Goal: Task Accomplishment & Management: Use online tool/utility

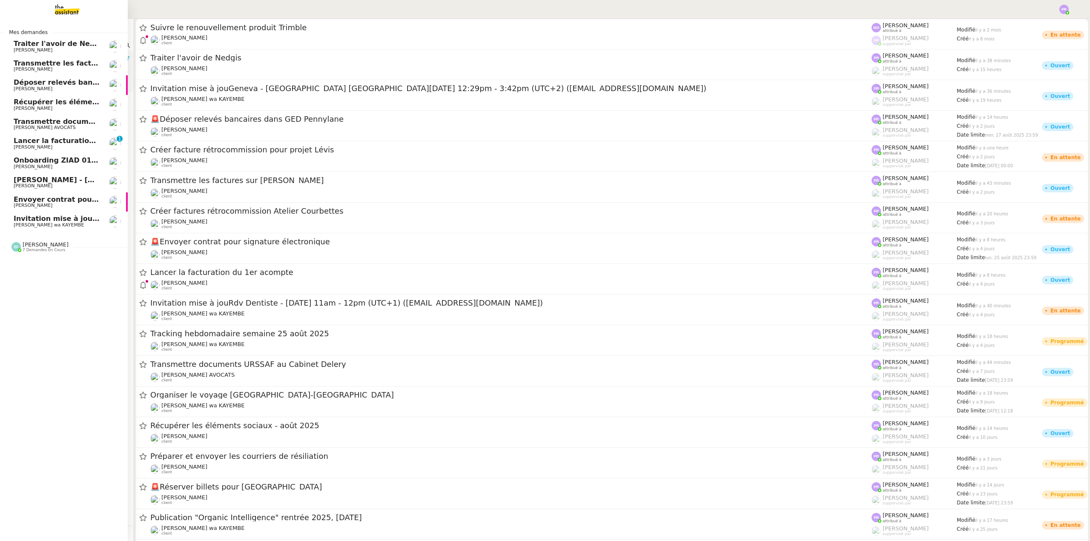
click at [69, 222] on span "[PERSON_NAME] wa KAYEMBE" at bounding box center [49, 225] width 70 height 6
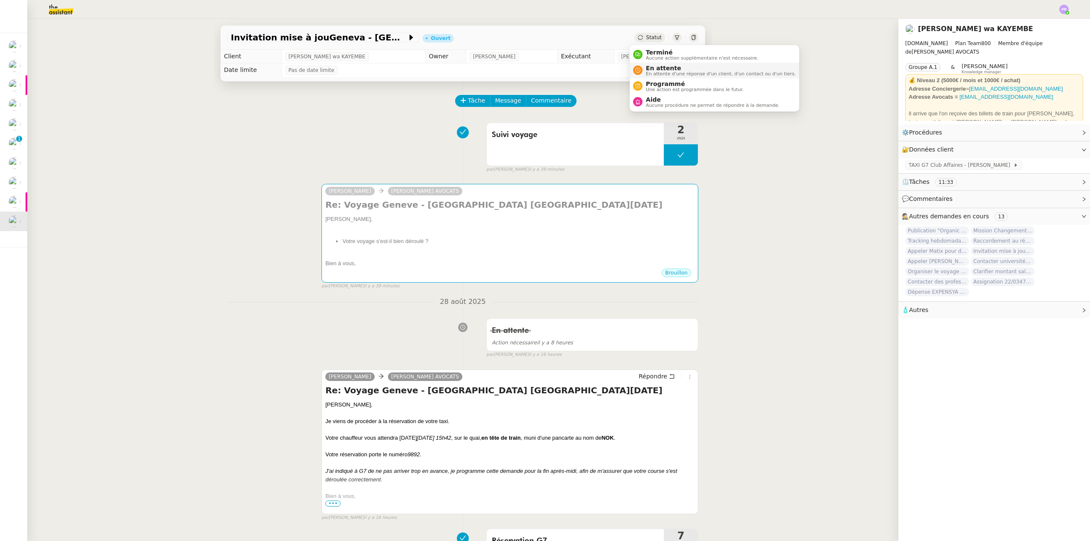
click at [657, 68] on span "En attente" at bounding box center [721, 68] width 150 height 7
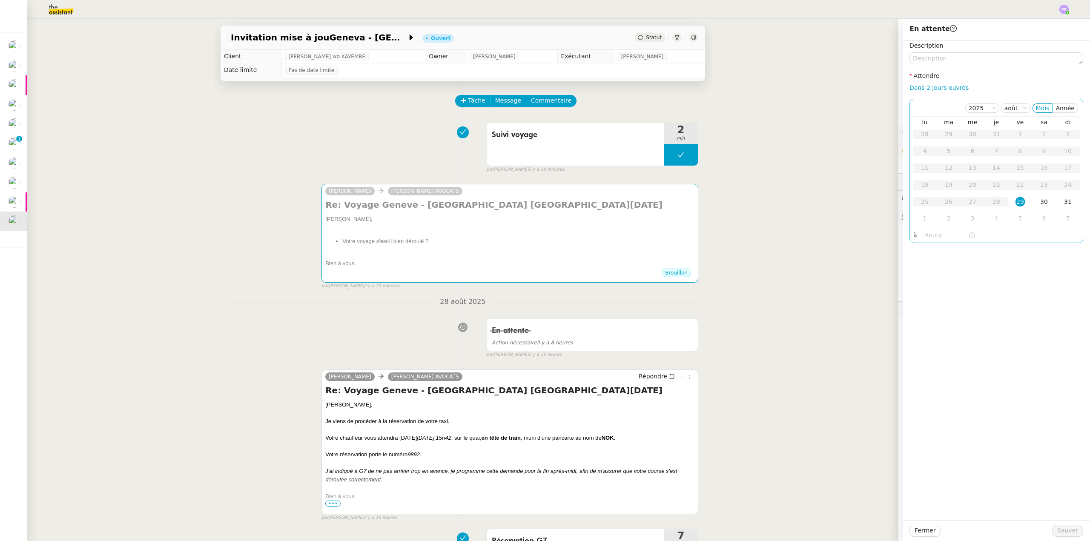
click at [1015, 202] on div "29" at bounding box center [1019, 201] width 9 height 9
click at [926, 238] on input "text" at bounding box center [946, 235] width 44 height 10
click at [924, 284] on div "16" at bounding box center [925, 284] width 24 height 10
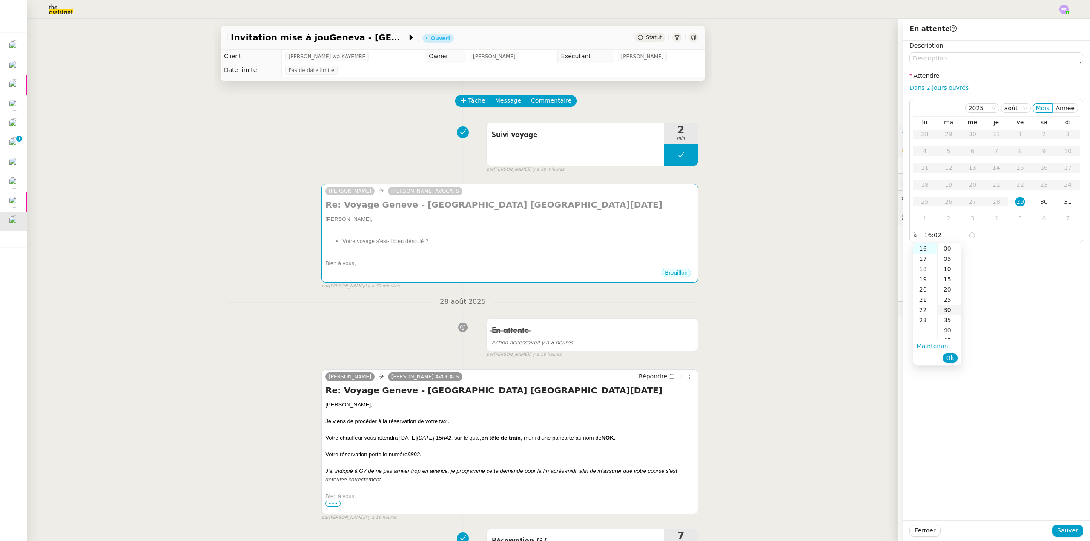
click at [948, 311] on div "30" at bounding box center [948, 310] width 23 height 10
type input "16:30"
click at [951, 357] on span "Ok" at bounding box center [950, 358] width 8 height 9
click at [1064, 530] on span "Sauver" at bounding box center [1067, 531] width 21 height 10
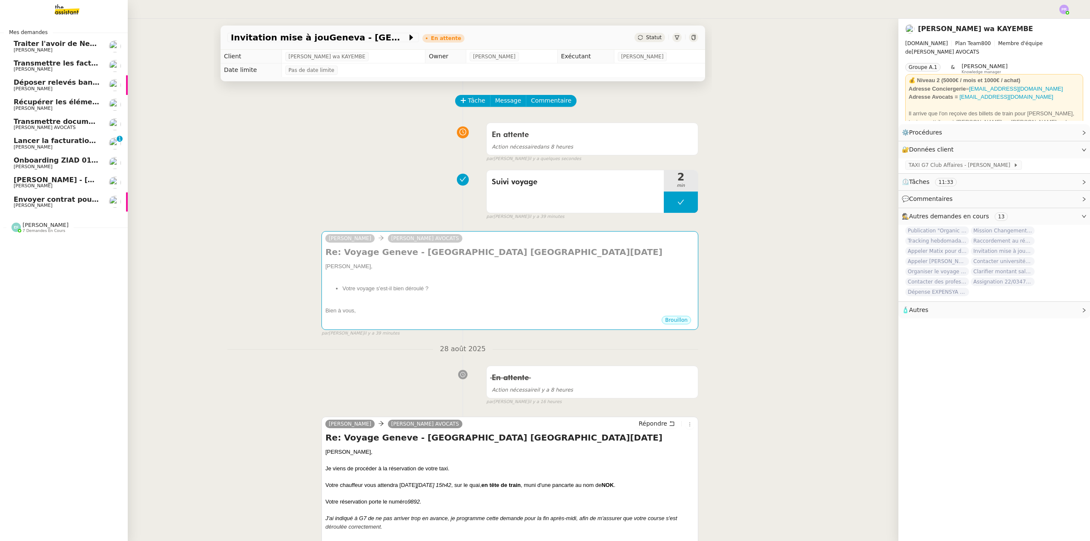
click at [68, 201] on span "Envoyer contrat pour signature électronique" at bounding box center [100, 199] width 172 height 8
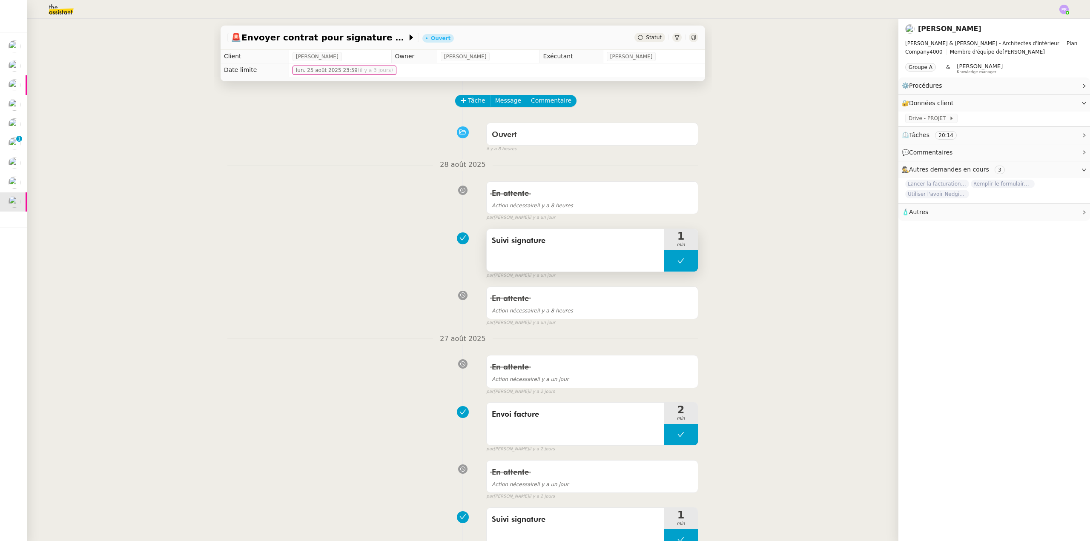
click at [665, 264] on button at bounding box center [681, 260] width 34 height 21
click at [669, 264] on icon at bounding box center [672, 260] width 7 height 7
click at [690, 262] on div at bounding box center [681, 260] width 34 height 21
click at [687, 263] on button at bounding box center [689, 260] width 17 height 21
click at [462, 100] on button "Tâche" at bounding box center [472, 101] width 35 height 12
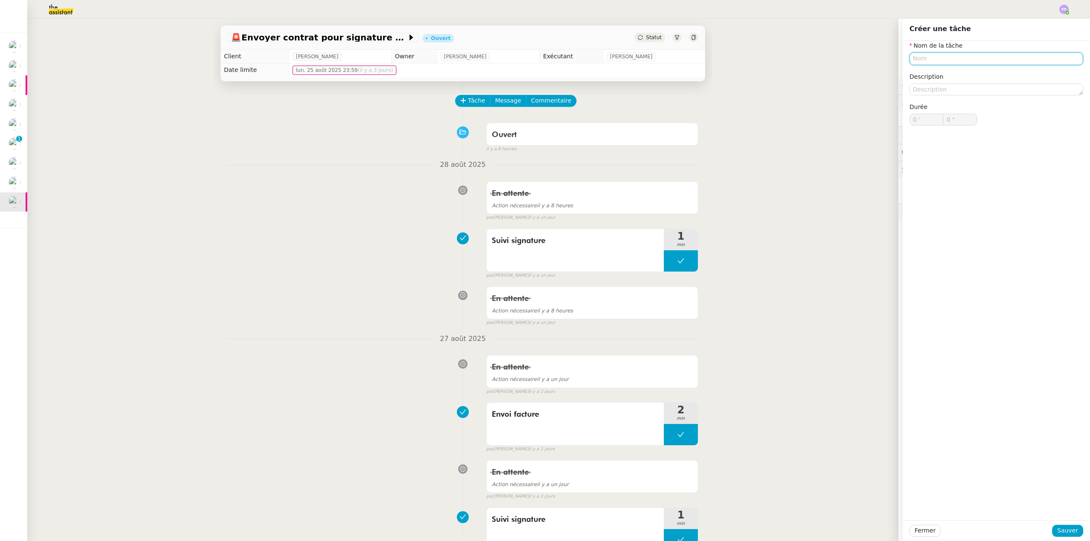
drag, startPoint x: 930, startPoint y: 65, endPoint x: 930, endPoint y: 58, distance: 7.3
click at [930, 64] on div "Nom de la tâche Description Durée 0 ' 0 "" at bounding box center [996, 90] width 174 height 98
click at [938, 74] on div "Relance signature" at bounding box center [989, 75] width 167 height 8
type input "Relance signature"
click at [1064, 529] on span "Sauver" at bounding box center [1067, 531] width 21 height 10
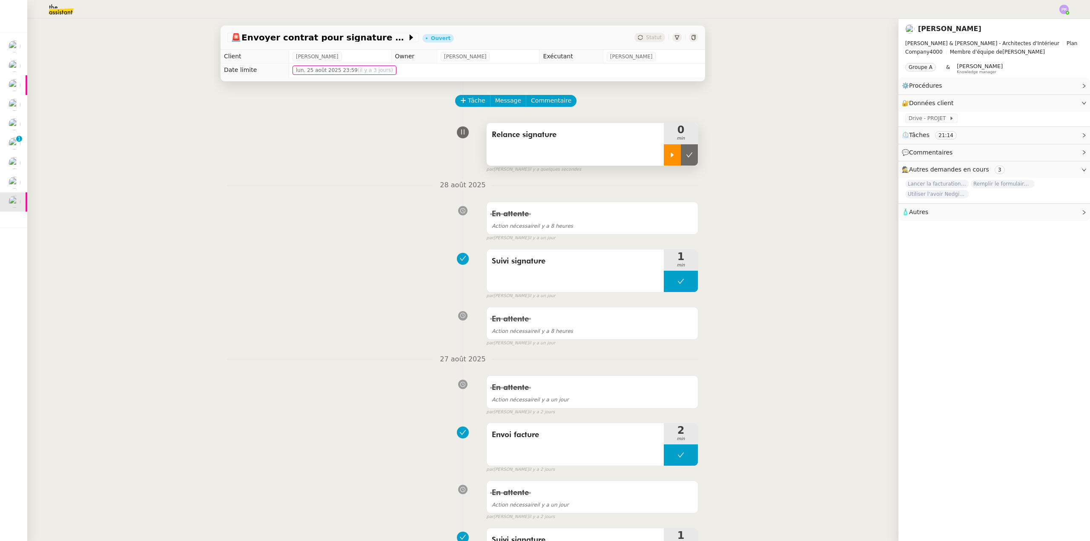
click at [671, 155] on icon at bounding box center [672, 154] width 3 height 5
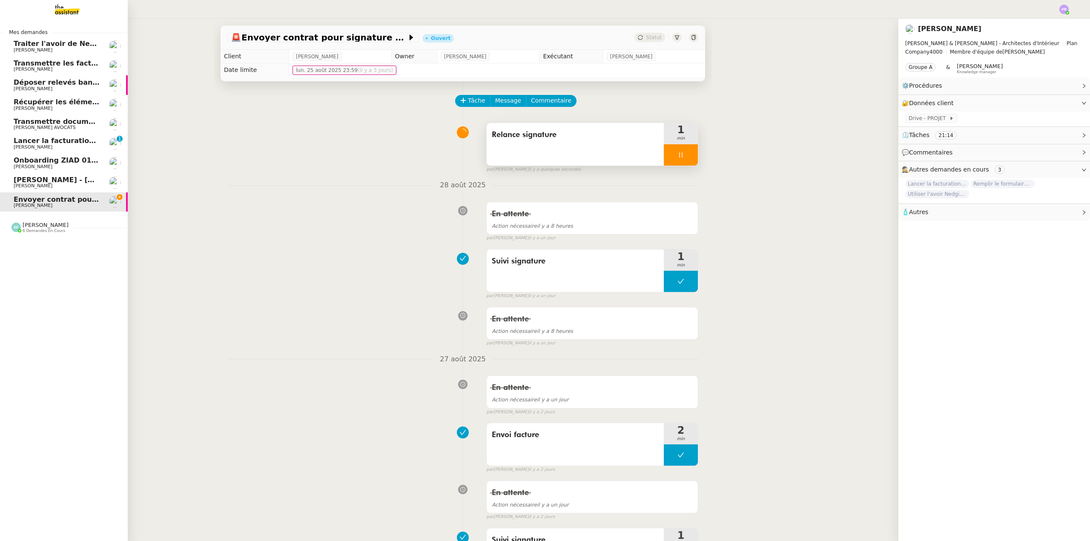
click at [49, 180] on span "[PERSON_NAME] - [DATE]" at bounding box center [62, 180] width 97 height 8
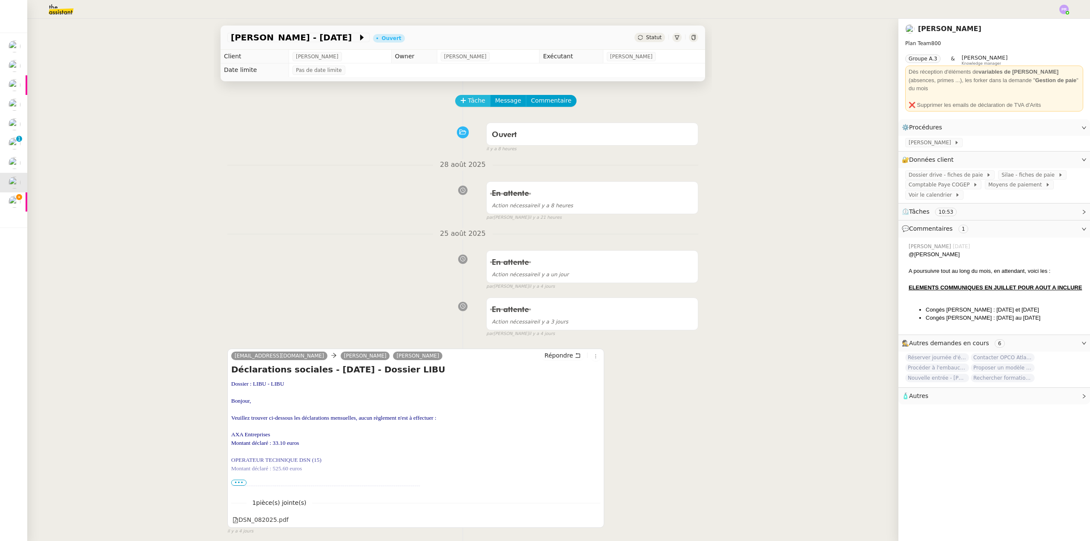
drag, startPoint x: 475, startPoint y: 101, endPoint x: 469, endPoint y: 102, distance: 6.5
click at [475, 101] on span "Tâche" at bounding box center [476, 101] width 17 height 10
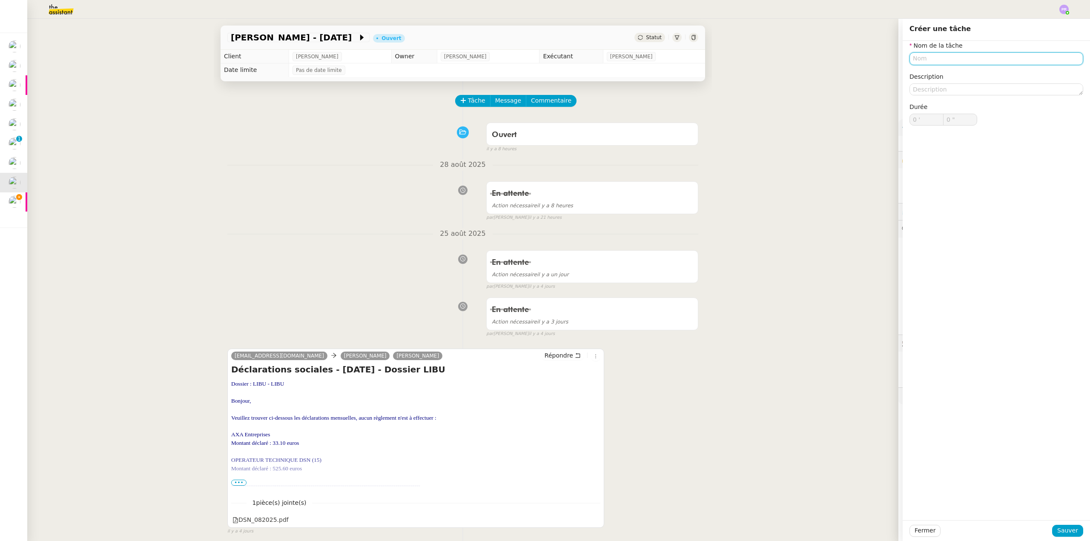
click at [926, 60] on input "text" at bounding box center [996, 58] width 174 height 12
click at [963, 74] on div "Suivi gestion paie" at bounding box center [989, 75] width 167 height 8
type input "Suivi gestion paie"
click at [1060, 524] on div "Fermer Sauver" at bounding box center [995, 530] width 187 height 21
click at [1060, 529] on span "Sauver" at bounding box center [1067, 531] width 21 height 10
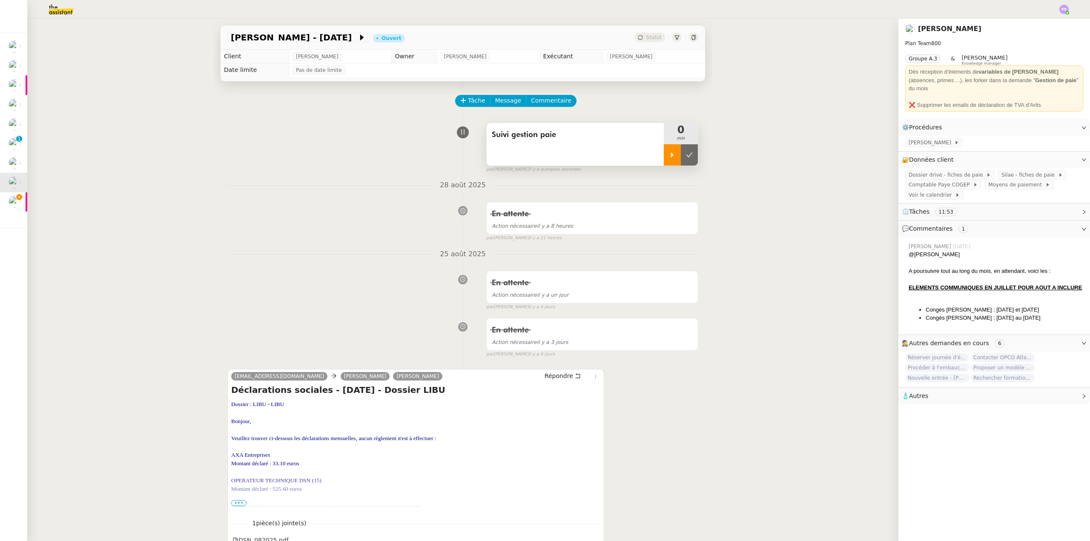
click at [671, 156] on icon at bounding box center [672, 154] width 3 height 5
click at [918, 138] on span "[PERSON_NAME]" at bounding box center [931, 142] width 46 height 9
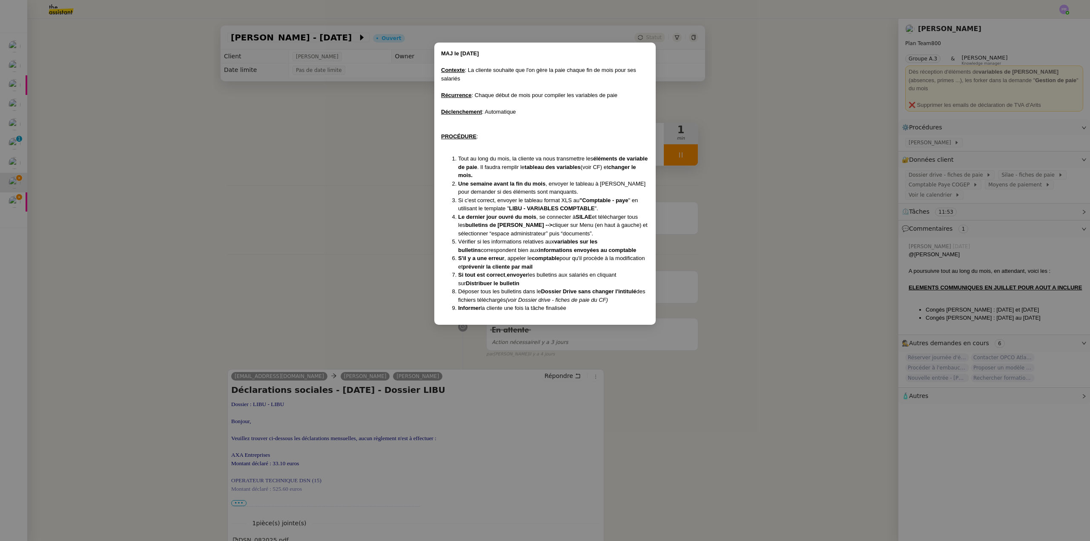
click at [865, 166] on nz-modal-container "MAJ le [DATE] Contexte : La cliente souhaite que l'on gère la paie chaque fin d…" at bounding box center [545, 270] width 1090 height 541
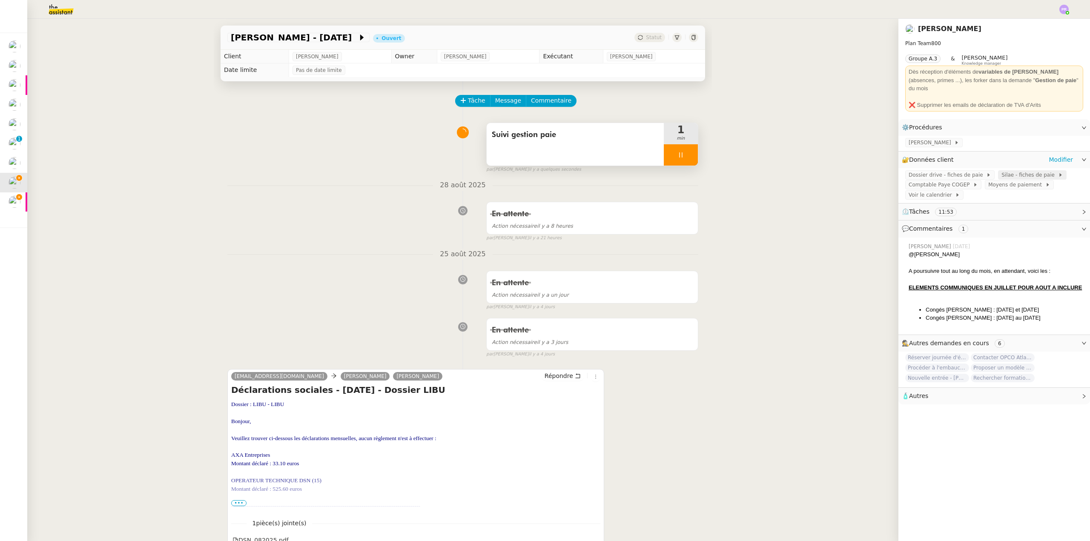
click at [1008, 171] on span "Silae - fiches de paie" at bounding box center [1029, 175] width 56 height 9
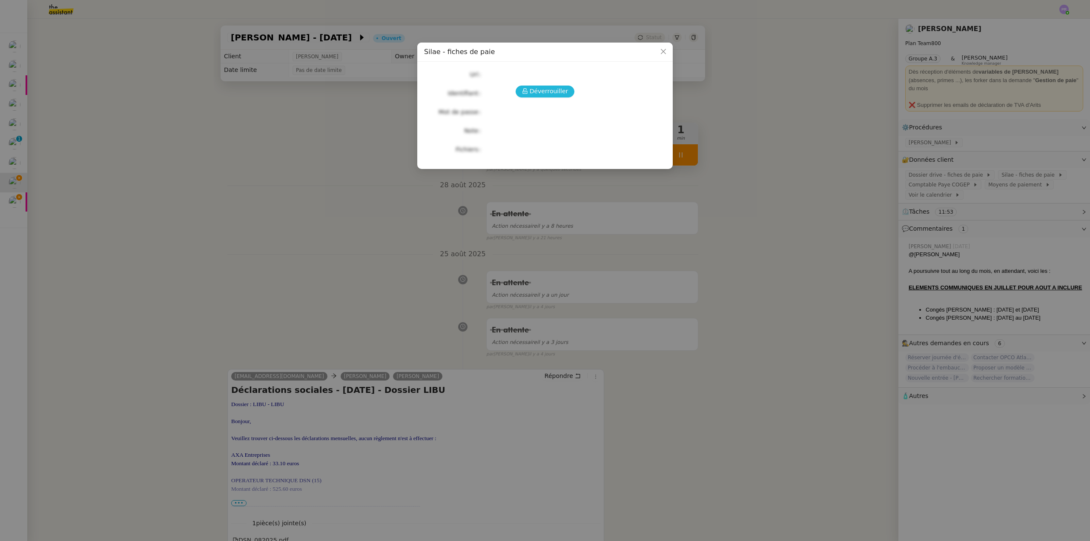
click at [560, 90] on span "Déverrouiller" at bounding box center [548, 91] width 39 height 10
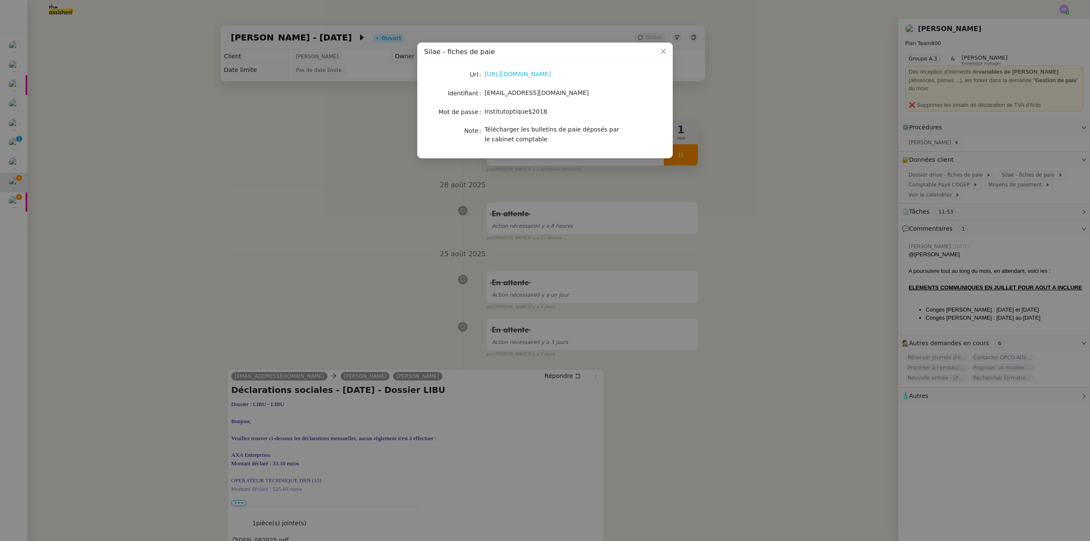
click at [536, 77] on link "[URL][DOMAIN_NAME]" at bounding box center [517, 74] width 66 height 7
drag, startPoint x: 552, startPoint y: 94, endPoint x: 484, endPoint y: 97, distance: 67.3
click at [484, 97] on div "[EMAIL_ADDRESS][DOMAIN_NAME]" at bounding box center [554, 93] width 141 height 10
copy span "[EMAIL_ADDRESS][DOMAIN_NAME]"
drag, startPoint x: 539, startPoint y: 112, endPoint x: 484, endPoint y: 111, distance: 54.5
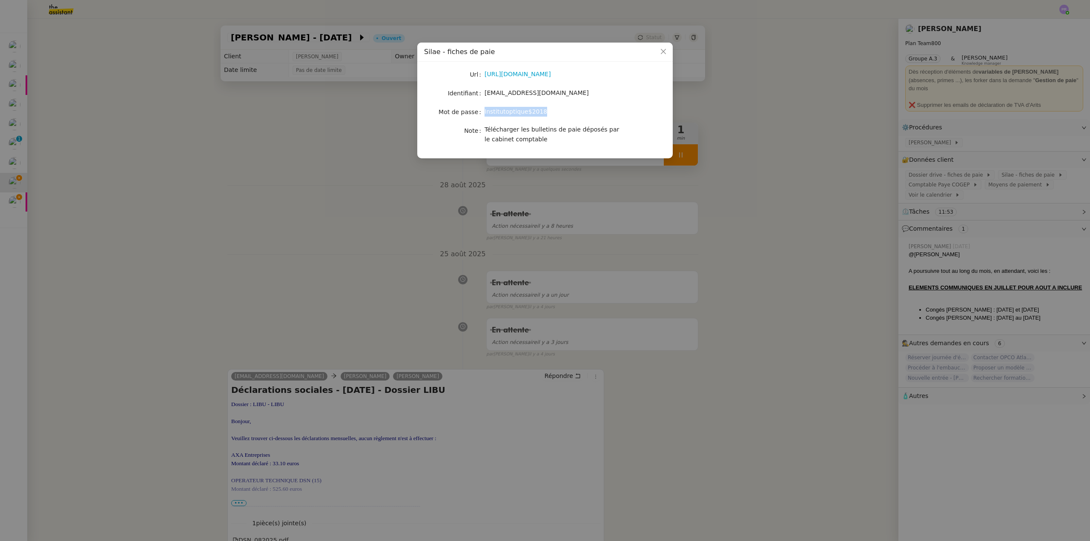
click at [484, 111] on span "Institutoptique$2018" at bounding box center [515, 111] width 63 height 7
copy span "Institutoptique$2018"
click at [840, 177] on nz-modal-container "Silae - fiches de paie Url [URL][DOMAIN_NAME] Identifiant [EMAIL_ADDRESS][DOMAI…" at bounding box center [545, 270] width 1090 height 541
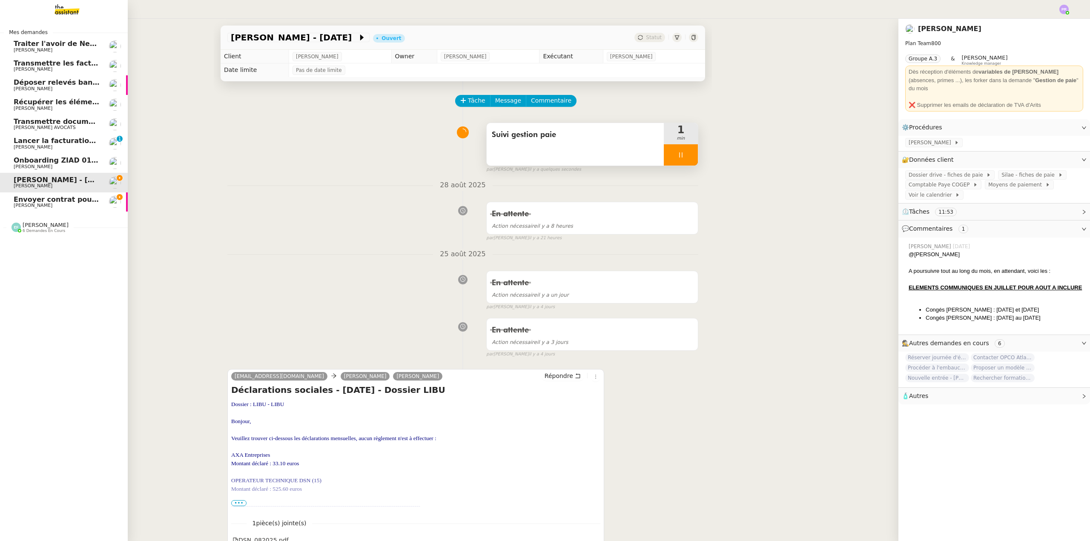
click at [53, 200] on span "Envoyer contrat pour signature électronique" at bounding box center [100, 199] width 172 height 8
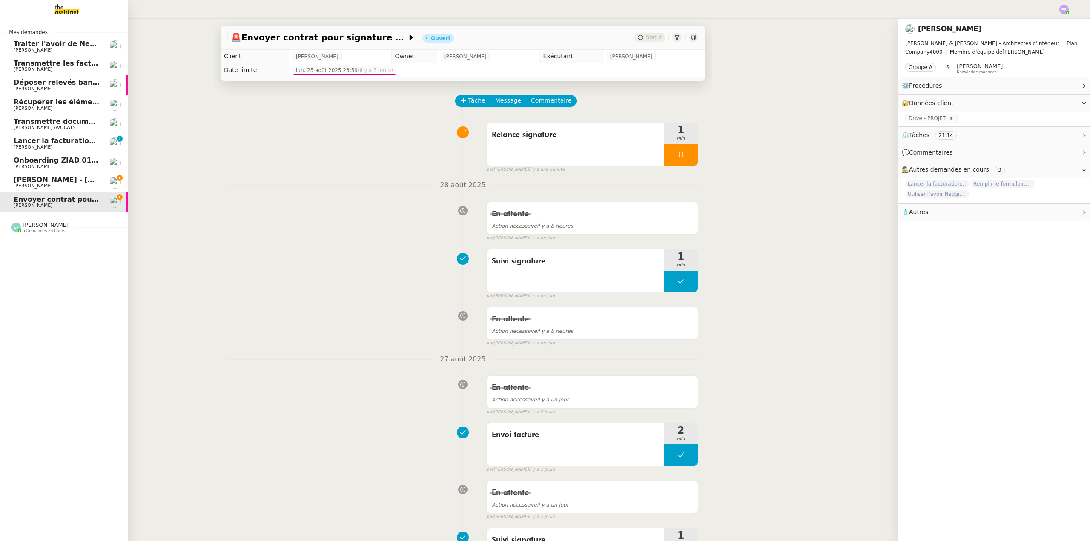
click at [58, 180] on span "[PERSON_NAME] - [DATE]" at bounding box center [62, 180] width 97 height 8
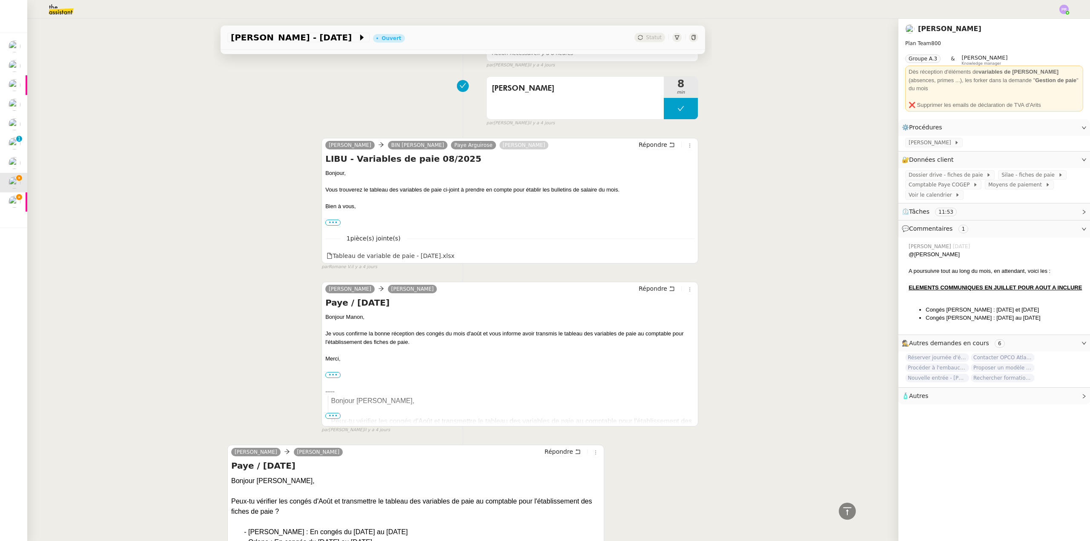
scroll to position [553, 0]
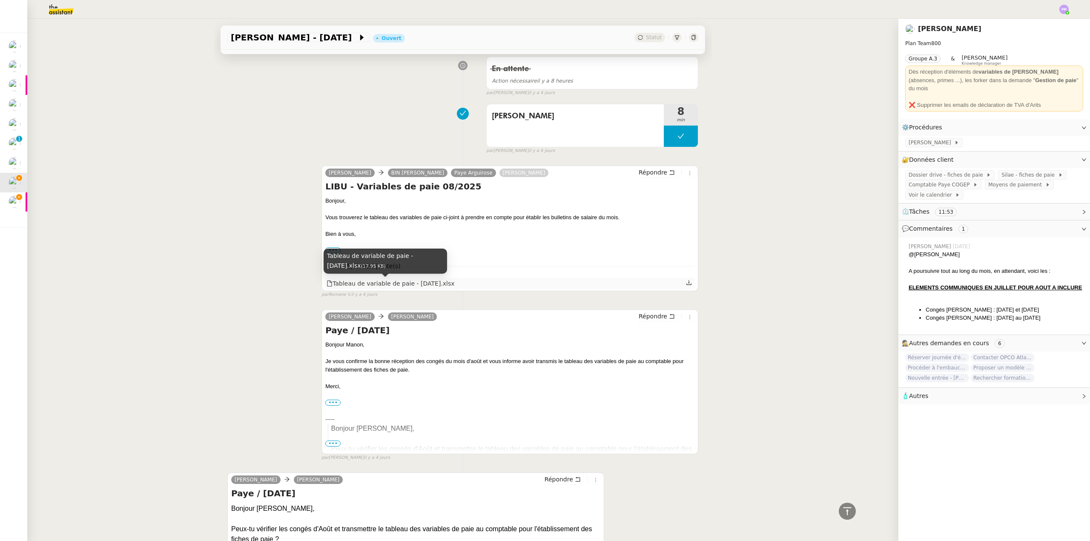
click at [395, 286] on div "Tableau de variable de paie - [DATE].xlsx" at bounding box center [390, 284] width 128 height 10
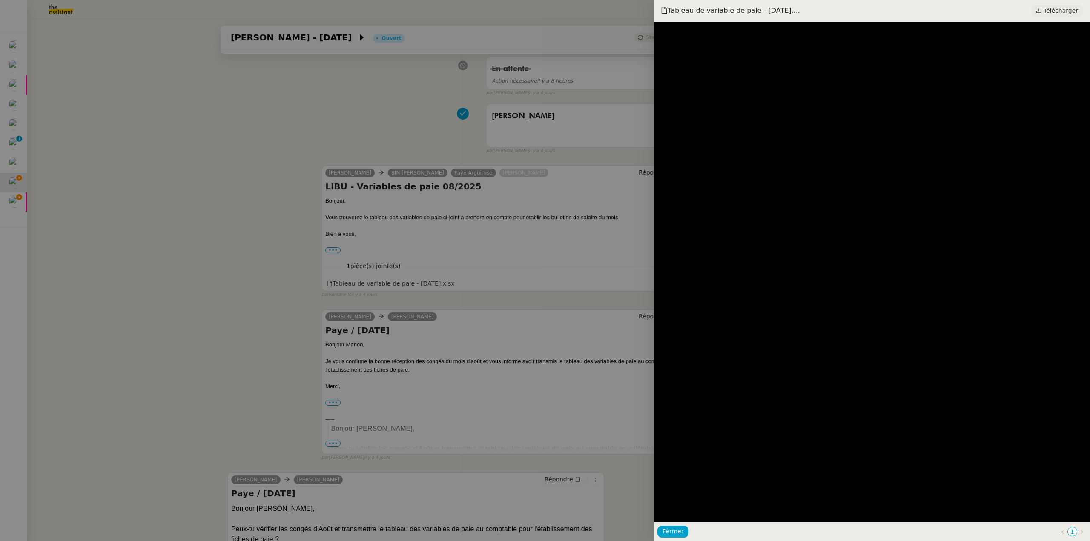
click at [1063, 6] on span "Télécharger" at bounding box center [1060, 10] width 34 height 11
drag, startPoint x: 153, startPoint y: 99, endPoint x: 138, endPoint y: 105, distance: 16.0
click at [152, 99] on div at bounding box center [545, 270] width 1090 height 541
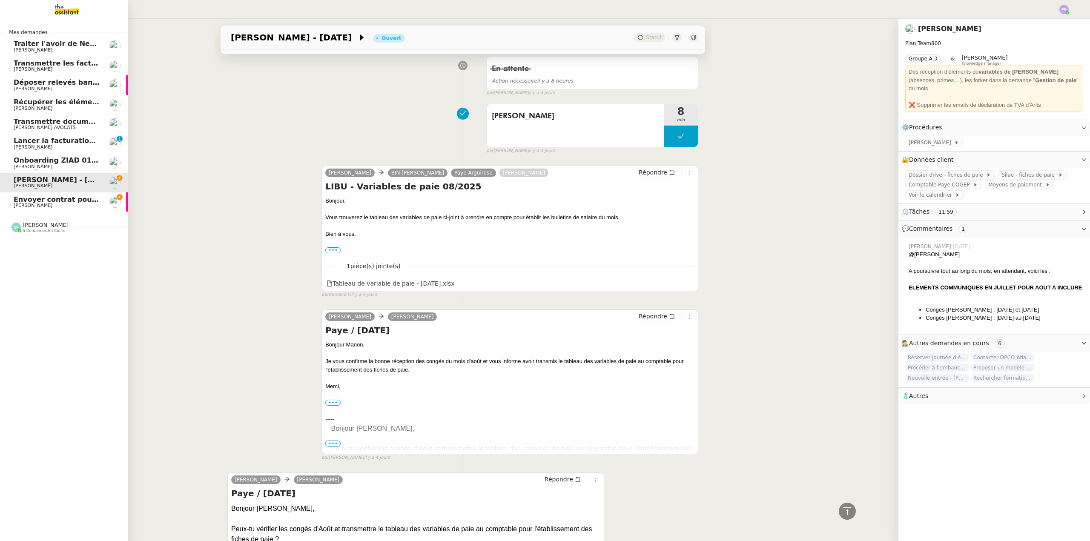
click at [42, 199] on span "Envoyer contrat pour signature électronique" at bounding box center [100, 199] width 172 height 8
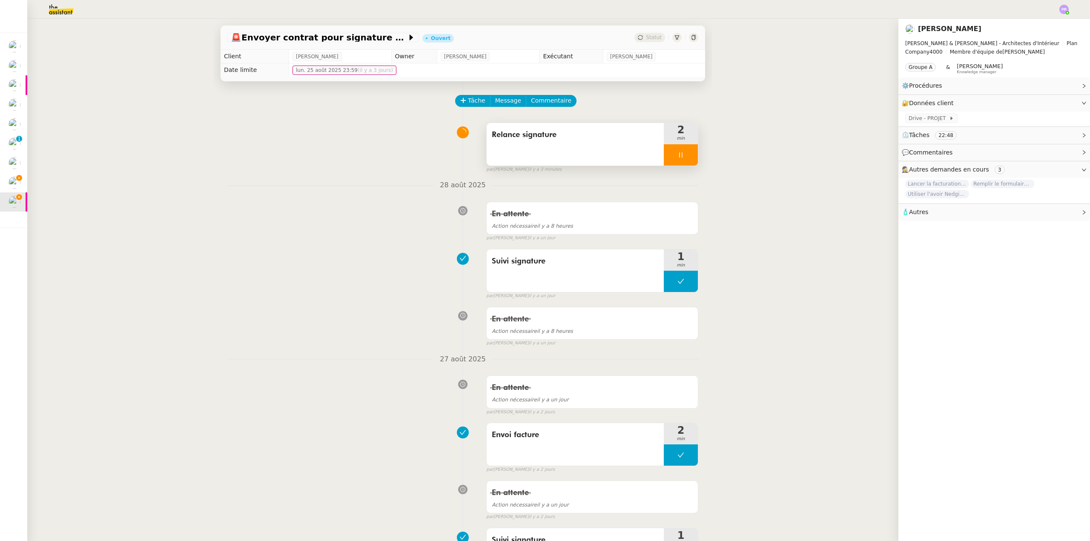
click at [682, 158] on div at bounding box center [681, 154] width 34 height 21
click at [686, 157] on icon at bounding box center [689, 155] width 7 height 7
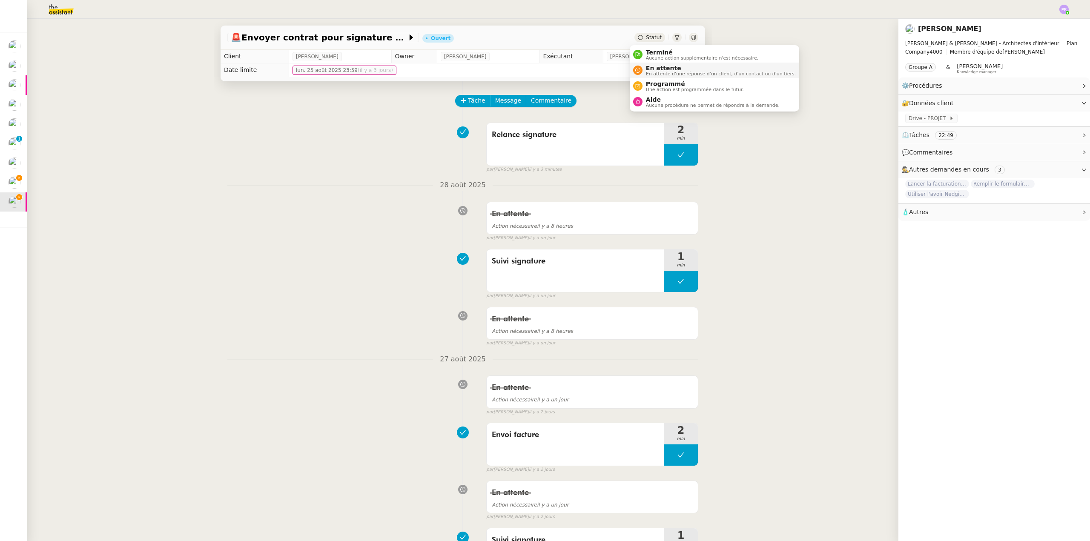
click at [667, 65] on span "En attente" at bounding box center [721, 68] width 150 height 7
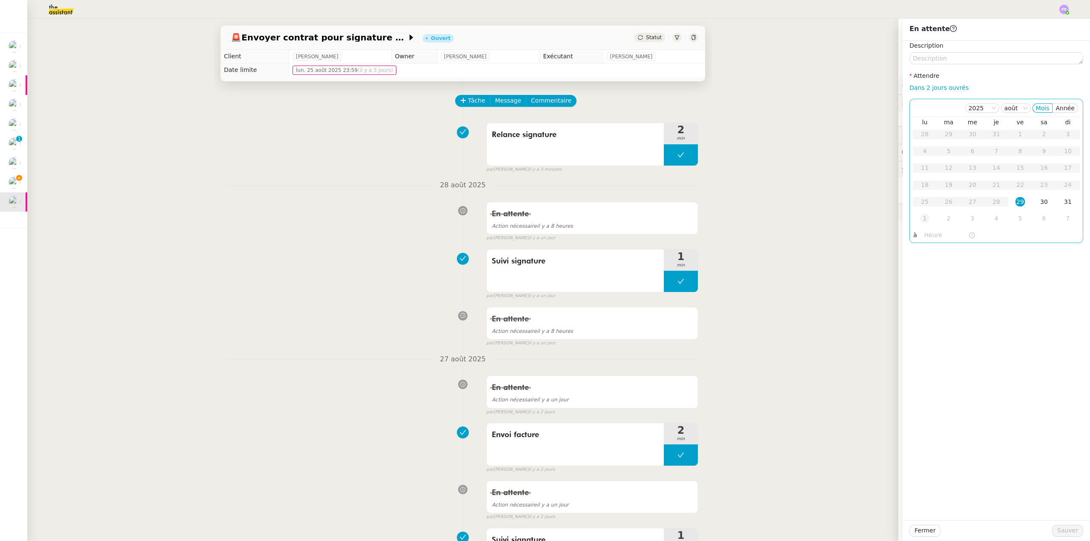
click at [920, 219] on div "1" at bounding box center [924, 218] width 9 height 9
click at [927, 233] on input "text" at bounding box center [946, 235] width 44 height 10
drag, startPoint x: 927, startPoint y: 318, endPoint x: 949, endPoint y: 269, distance: 54.7
click at [926, 318] on div "11" at bounding box center [925, 318] width 24 height 10
type input "11:05"
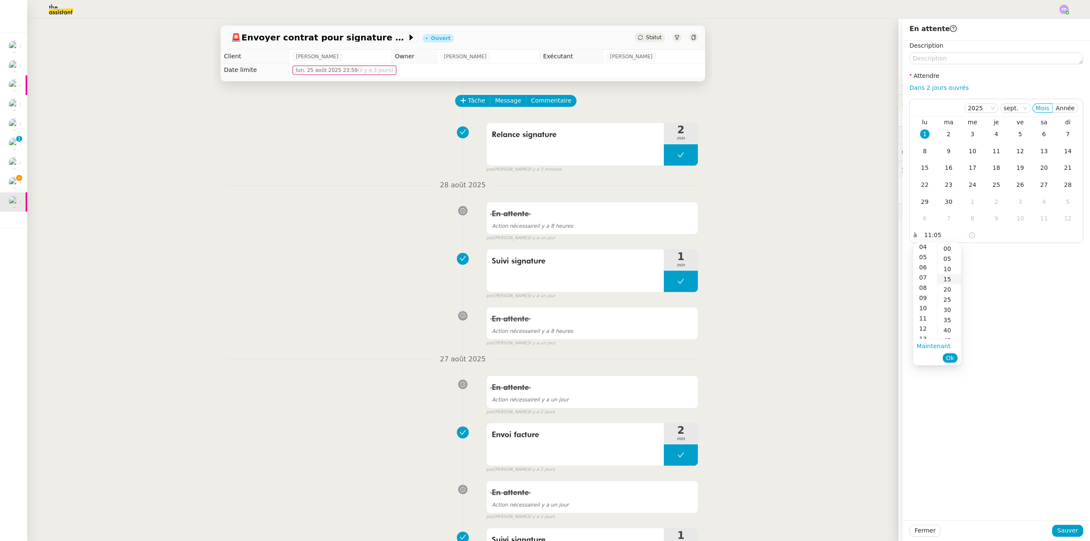
scroll to position [10, 0]
click at [949, 249] on div "05" at bounding box center [948, 248] width 23 height 10
click at [948, 356] on span "Ok" at bounding box center [950, 358] width 8 height 9
click at [1057, 529] on span "Sauver" at bounding box center [1067, 531] width 21 height 10
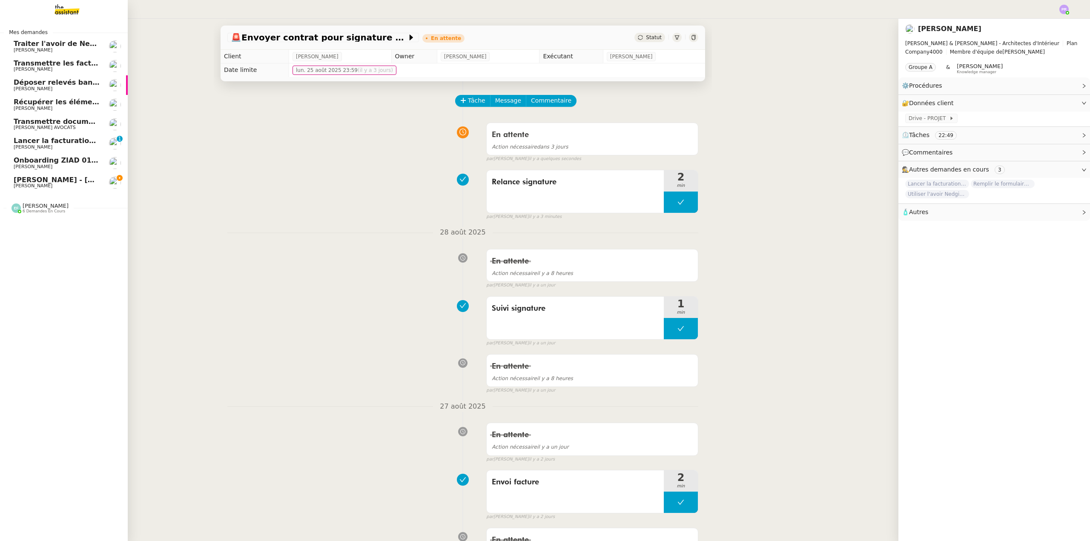
click at [71, 175] on link "Gestion paie - [DATE] [PERSON_NAME]" at bounding box center [64, 183] width 128 height 20
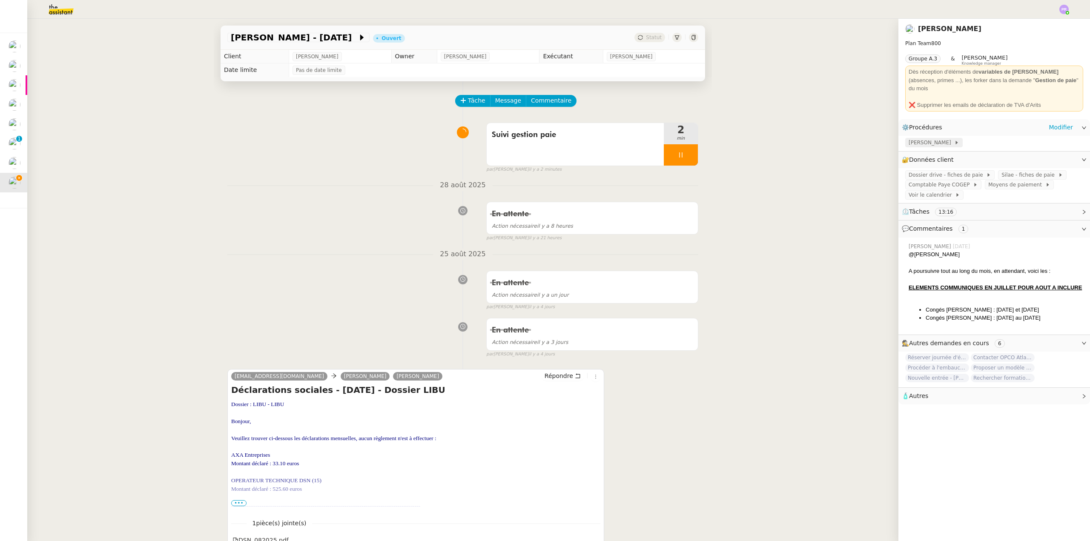
click at [920, 138] on span "[PERSON_NAME]" at bounding box center [931, 142] width 46 height 9
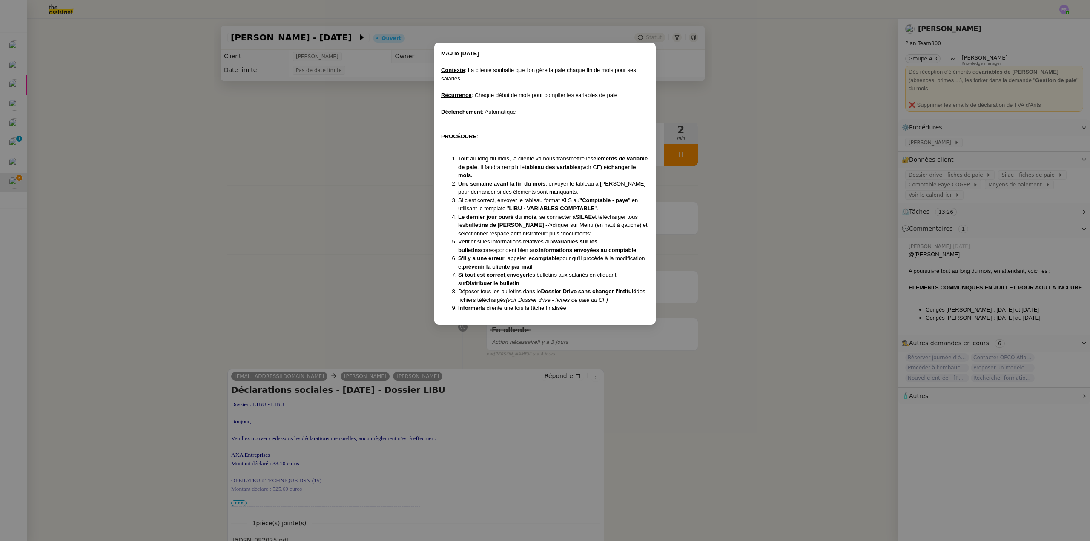
click at [958, 153] on nz-modal-container "MAJ le [DATE] Contexte : La cliente souhaite que l'on gère la paie chaque fin d…" at bounding box center [545, 270] width 1090 height 541
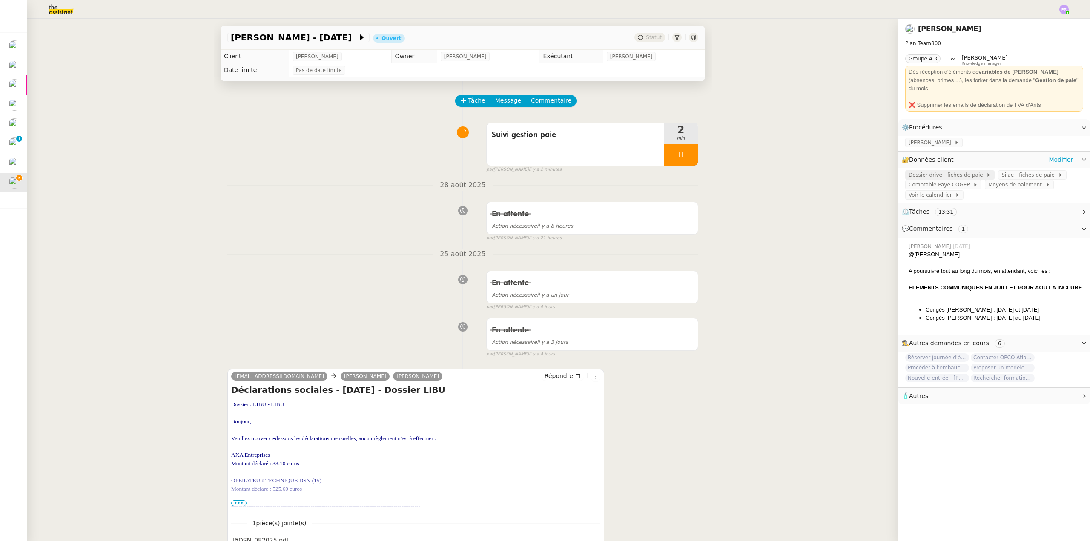
click at [952, 171] on span "Dossier drive - fiches de paie" at bounding box center [946, 175] width 77 height 9
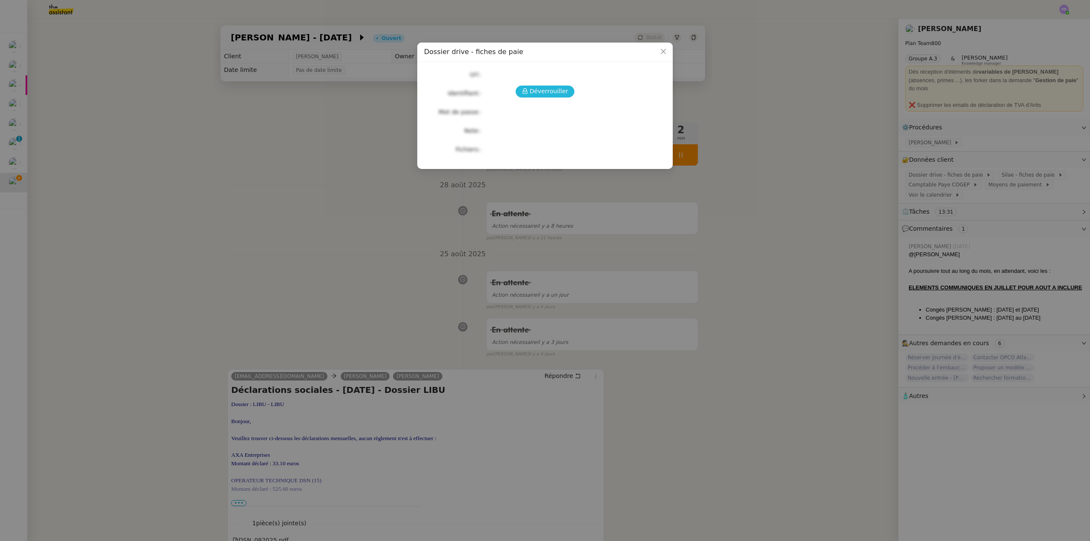
click at [538, 89] on span "Déverrouiller" at bounding box center [548, 91] width 39 height 10
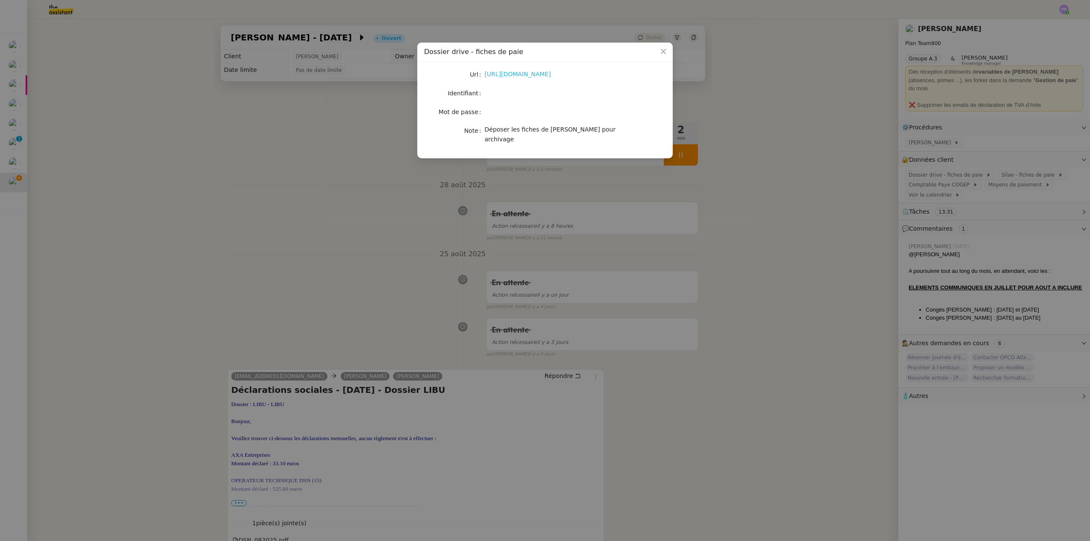
click at [535, 77] on link "[URL][DOMAIN_NAME]" at bounding box center [517, 74] width 66 height 7
click at [305, 218] on nz-modal-container "Dossier drive - fiches de paie Url [URL][DOMAIN_NAME] Identifiant Mot de passe …" at bounding box center [545, 270] width 1090 height 541
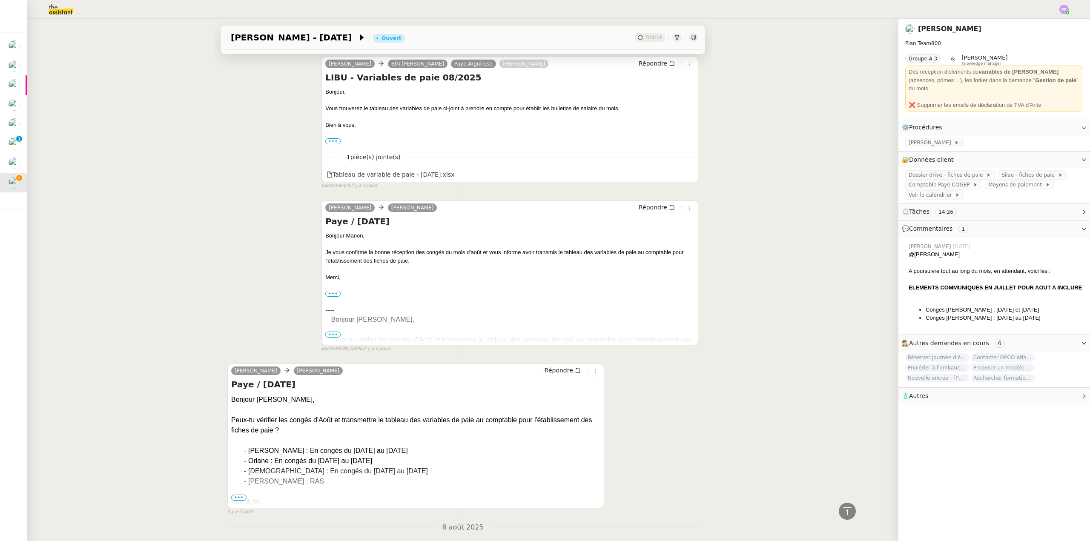
scroll to position [638, 0]
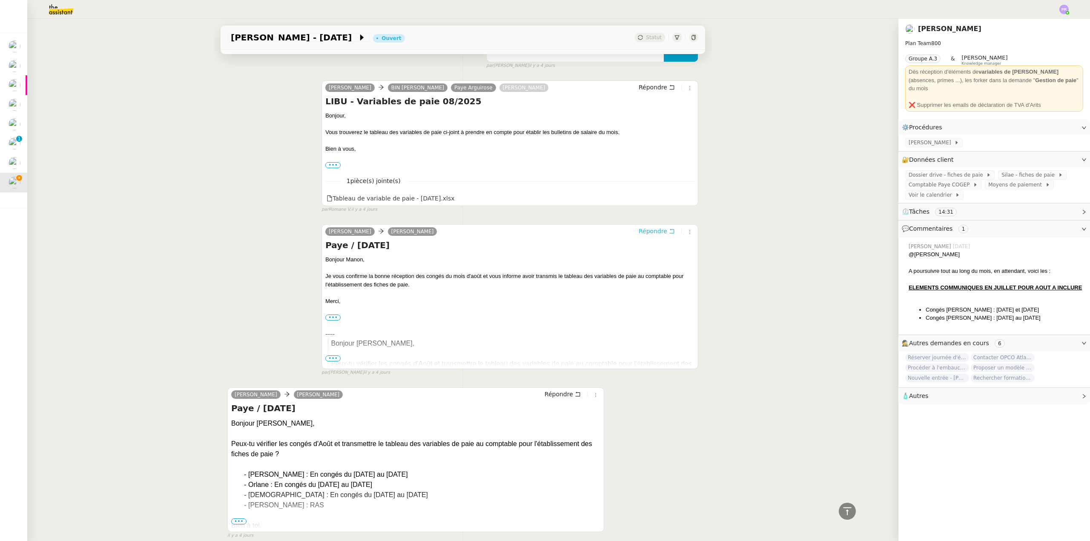
click at [647, 234] on span "Répondre" at bounding box center [652, 231] width 29 height 9
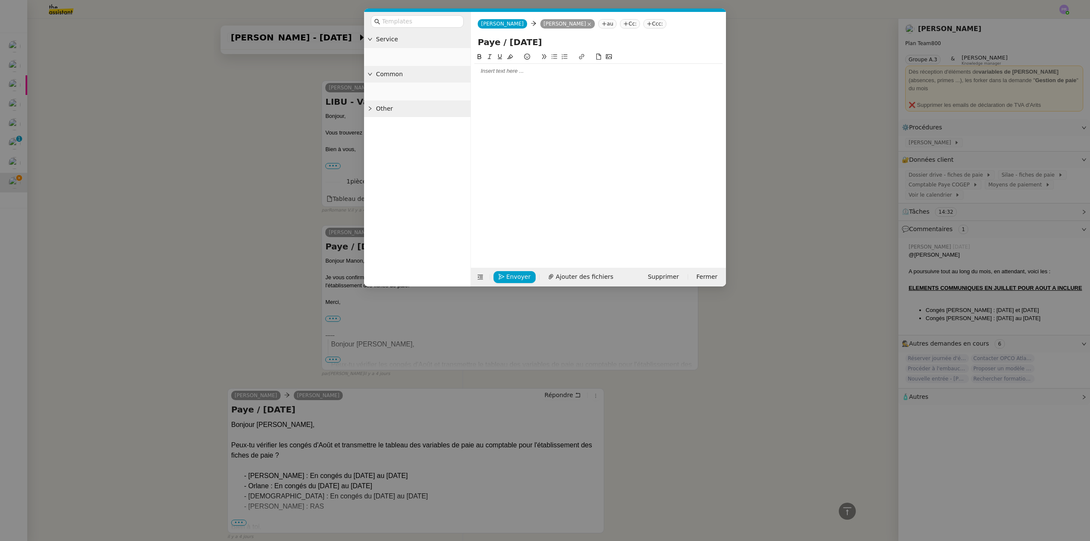
scroll to position [704, 0]
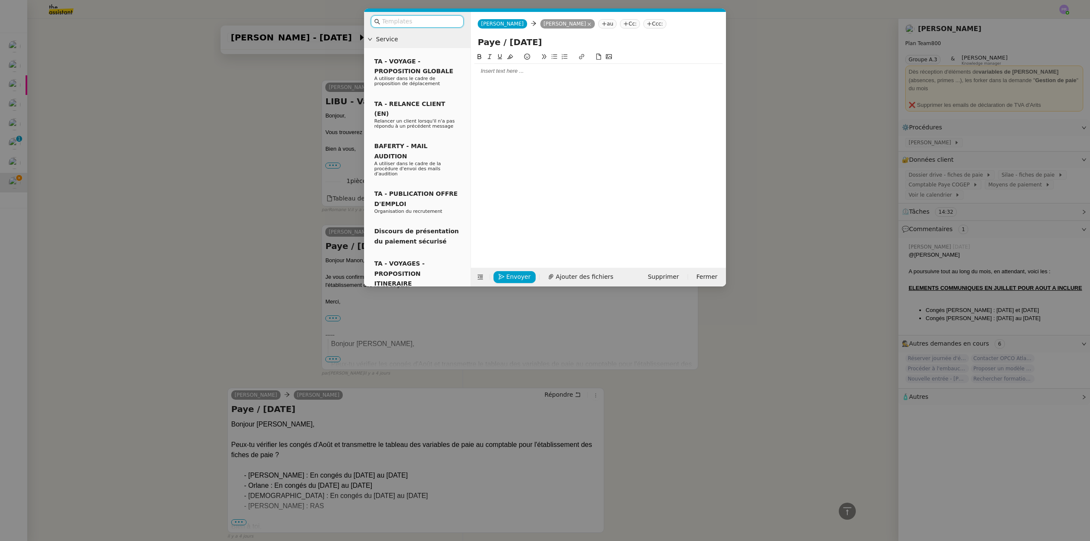
click at [421, 21] on input "text" at bounding box center [420, 22] width 77 height 10
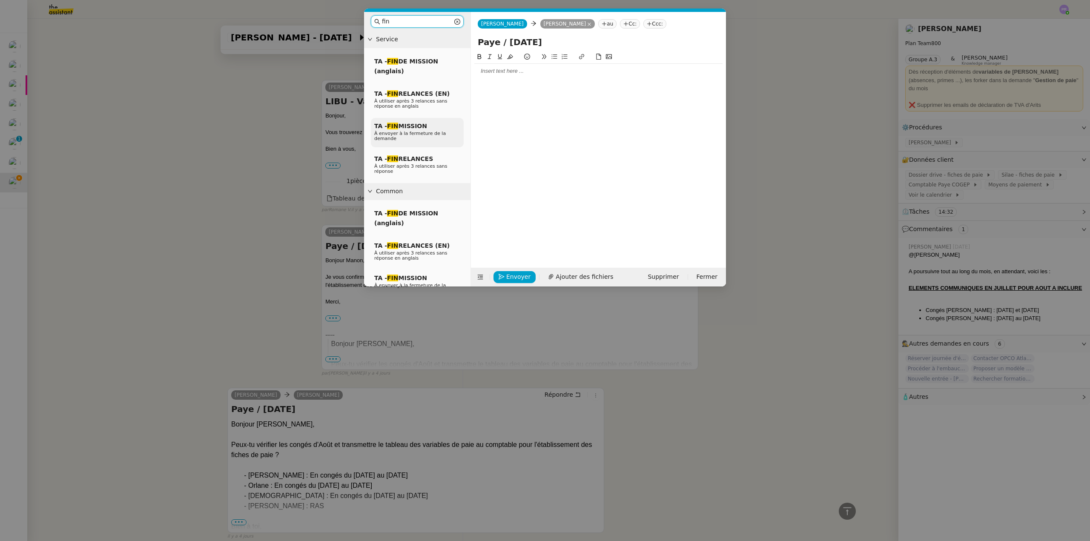
type input "fin"
click at [425, 131] on span "À envoyer à la fermeture de la demande" at bounding box center [410, 136] width 72 height 11
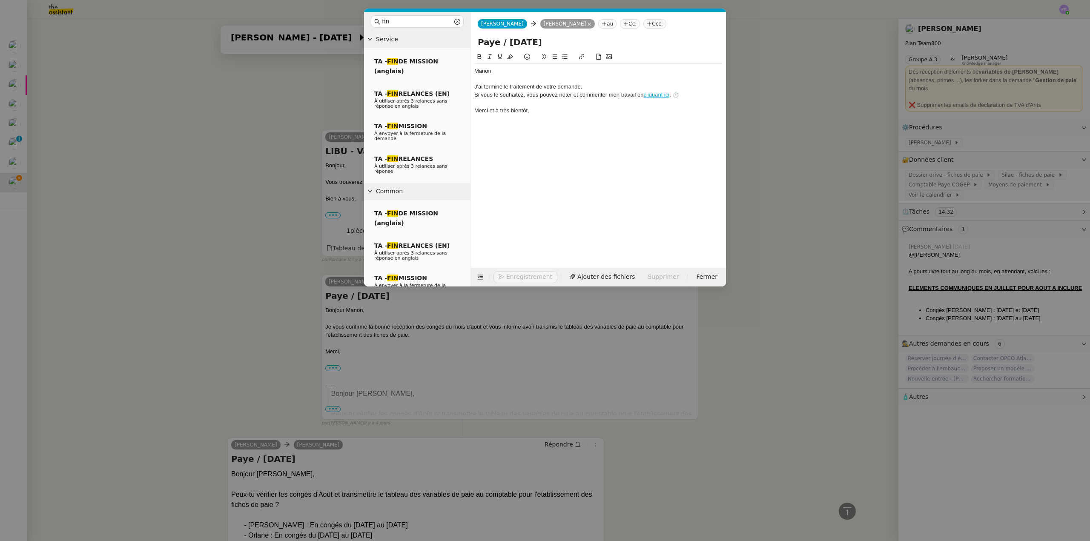
scroll to position [754, 0]
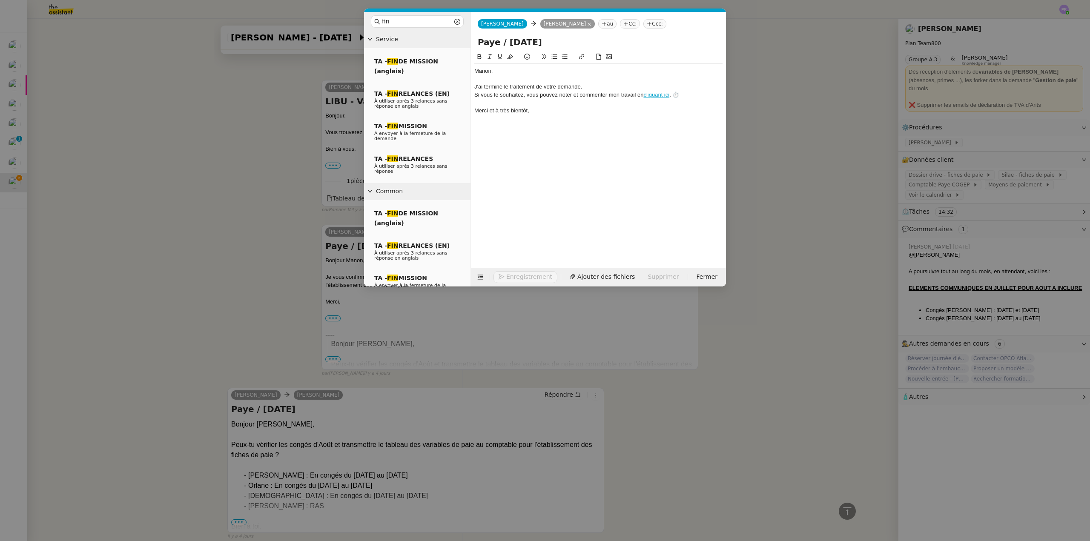
click at [476, 72] on div "﻿Manon﻿," at bounding box center [598, 71] width 248 height 8
click at [535, 72] on div "﻿Bonjour Manon﻿," at bounding box center [598, 71] width 248 height 8
click at [483, 86] on div "JE vous confirme le traitement de gestion de la pie pour le mois d'[DATE]." at bounding box center [598, 87] width 248 height 8
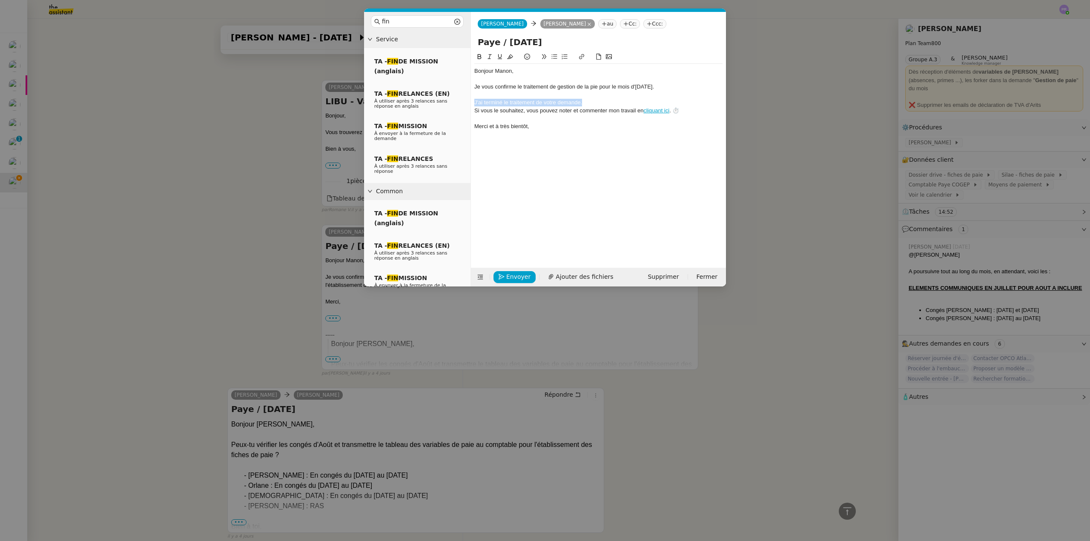
drag, startPoint x: 593, startPoint y: 103, endPoint x: 471, endPoint y: 102, distance: 122.2
click at [471, 102] on nz-spin "﻿Bonjour Manon﻿, Je vous confirme le traitement de gestion de la pie pour le mo…" at bounding box center [598, 155] width 255 height 206
drag, startPoint x: 675, startPoint y: 85, endPoint x: 471, endPoint y: 84, distance: 203.4
click at [469, 87] on nz-layout "fin Service TA - FIN DE MISSION (anglais) TA - FIN RELANCES (EN) À utiliser apr…" at bounding box center [545, 149] width 362 height 275
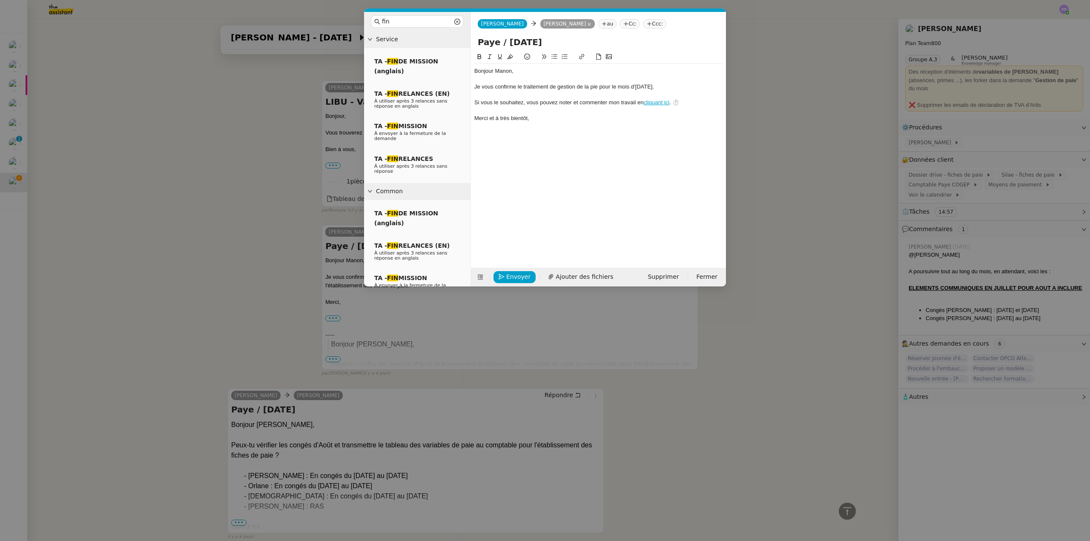
drag, startPoint x: 488, startPoint y: 56, endPoint x: 539, endPoint y: 68, distance: 52.9
click at [491, 56] on icon at bounding box center [489, 57] width 6 height 6
click at [554, 72] on div "﻿Bonjour Manon﻿," at bounding box center [598, 71] width 248 height 8
click at [594, 86] on em "Je vous confirme le traitement de gestion de la pie pour le mois d'[DATE]." at bounding box center [564, 86] width 180 height 6
click at [810, 103] on nz-modal-container "fin Service TA - FIN DE MISSION (anglais) TA - FIN RELANCES (EN) À utiliser apr…" at bounding box center [545, 270] width 1090 height 541
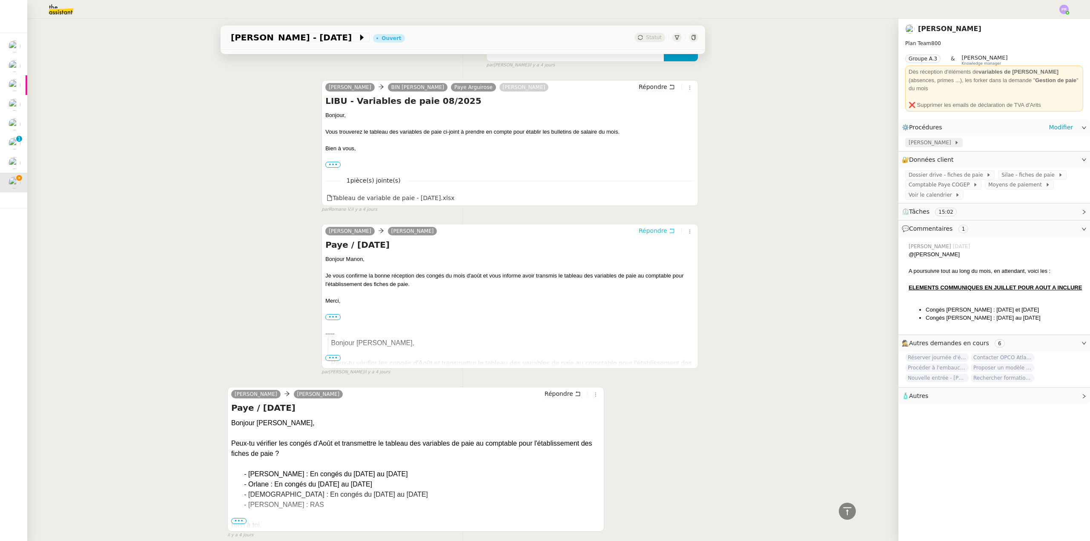
scroll to position [761, 0]
click at [928, 138] on span "[PERSON_NAME]" at bounding box center [931, 142] width 46 height 9
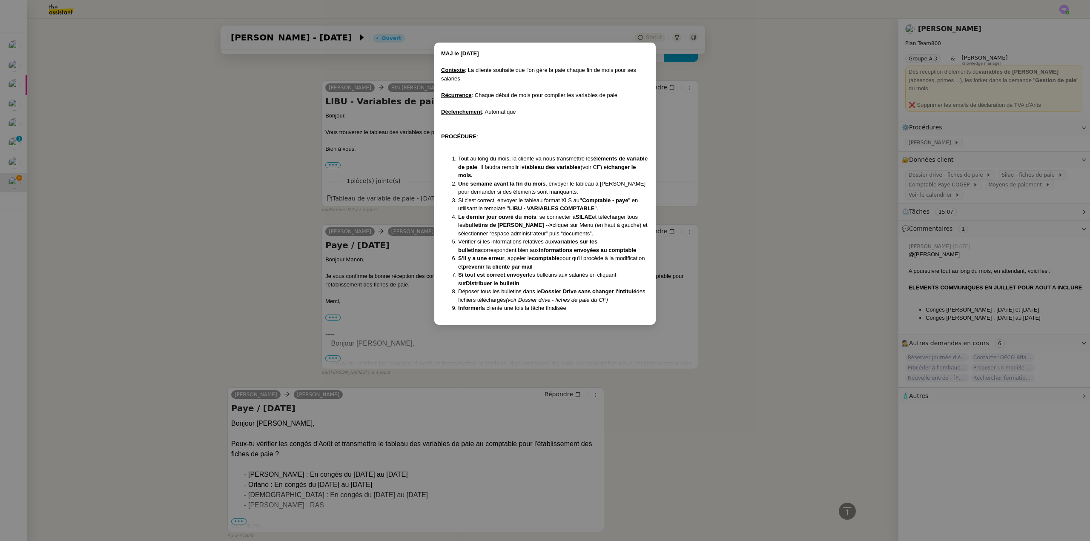
click at [189, 221] on nz-modal-container "MAJ le [DATE] Contexte : La cliente souhaite que l'on gère la paie chaque fin d…" at bounding box center [545, 270] width 1090 height 541
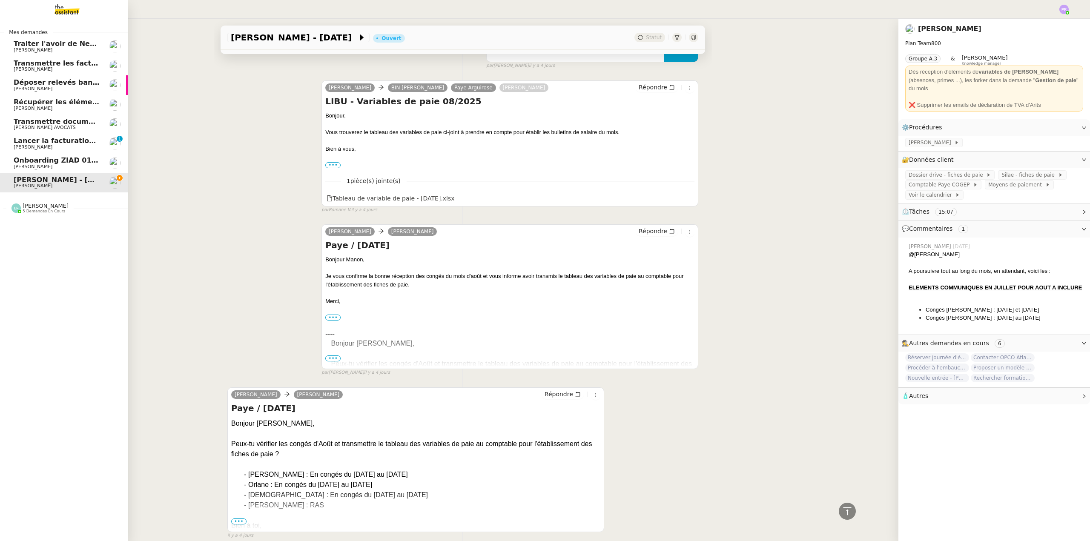
click at [65, 160] on span "Onboarding ZIAD 01/09" at bounding box center [59, 160] width 90 height 8
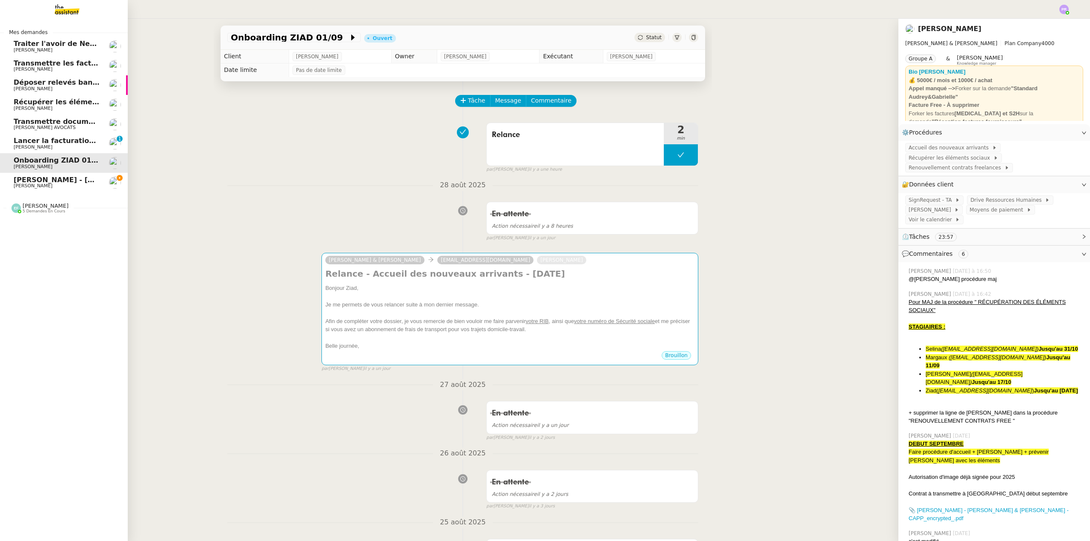
click at [66, 141] on span "Lancer la facturation du 1er acompte" at bounding box center [85, 141] width 143 height 8
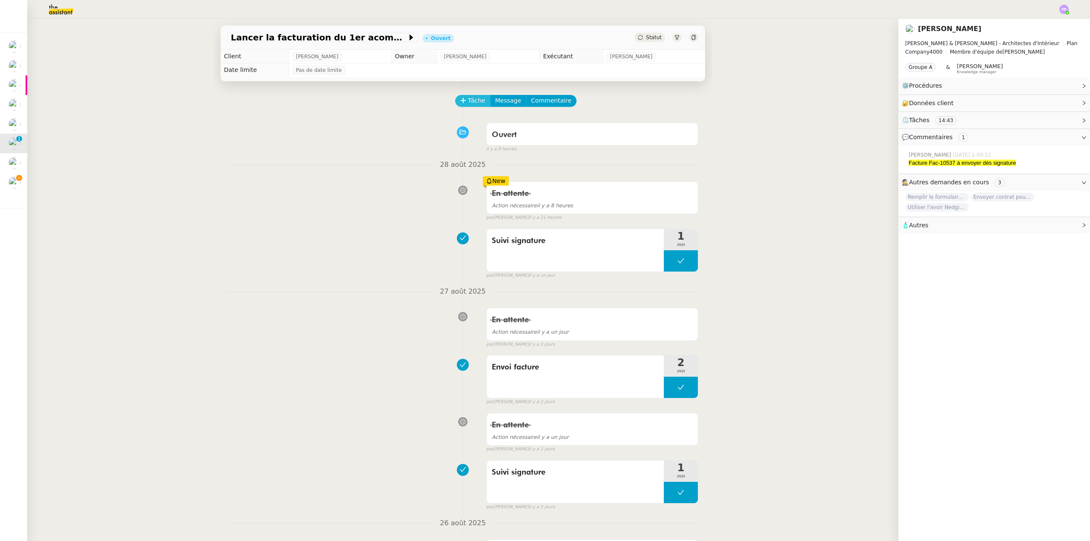
click at [469, 103] on span "Tâche" at bounding box center [476, 101] width 17 height 10
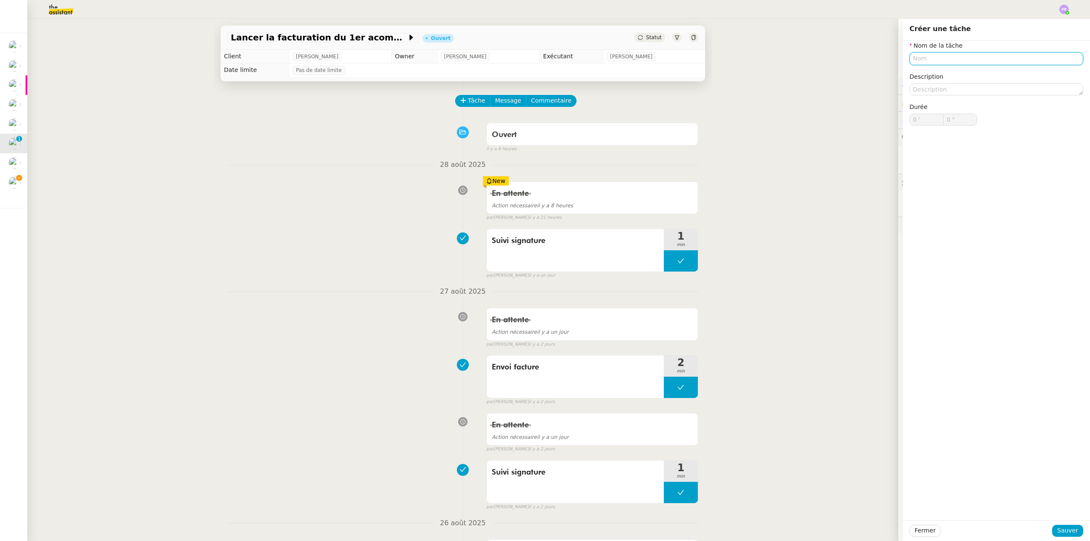
click at [918, 60] on input "text" at bounding box center [996, 58] width 174 height 12
click at [932, 75] on div "Suivi signature" at bounding box center [989, 75] width 167 height 8
type input "Suivi signature"
click at [1063, 533] on span "Sauver" at bounding box center [1067, 531] width 21 height 10
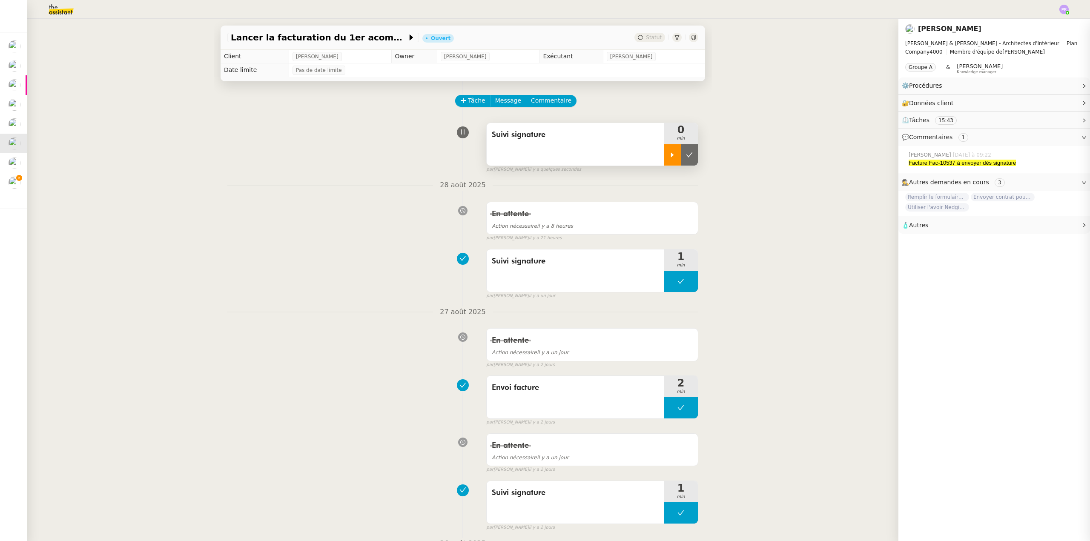
click at [672, 157] on div at bounding box center [672, 154] width 17 height 21
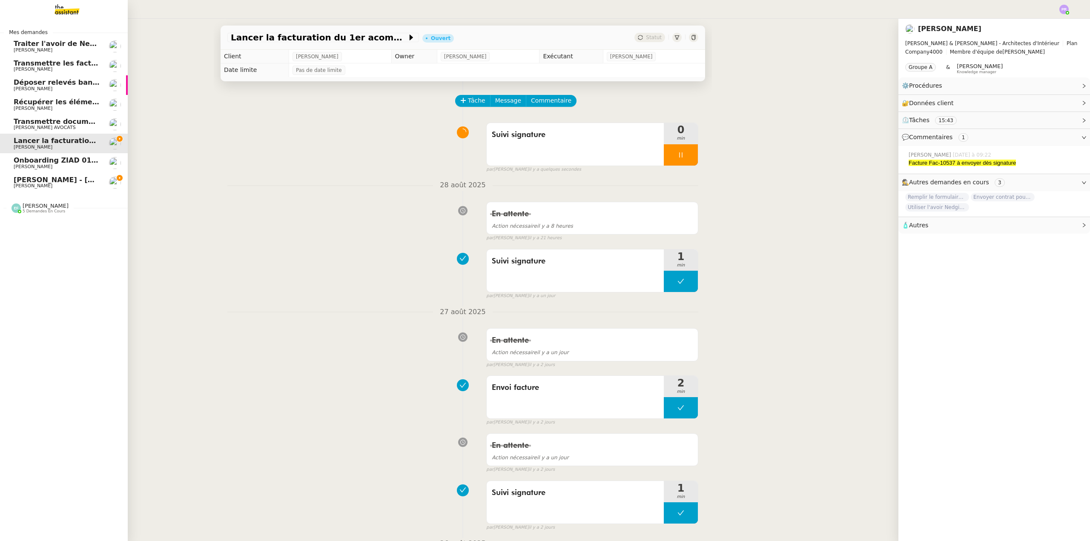
click at [53, 121] on span "Transmettre documents URSSAF au Cabinet Delery" at bounding box center [111, 121] width 195 height 8
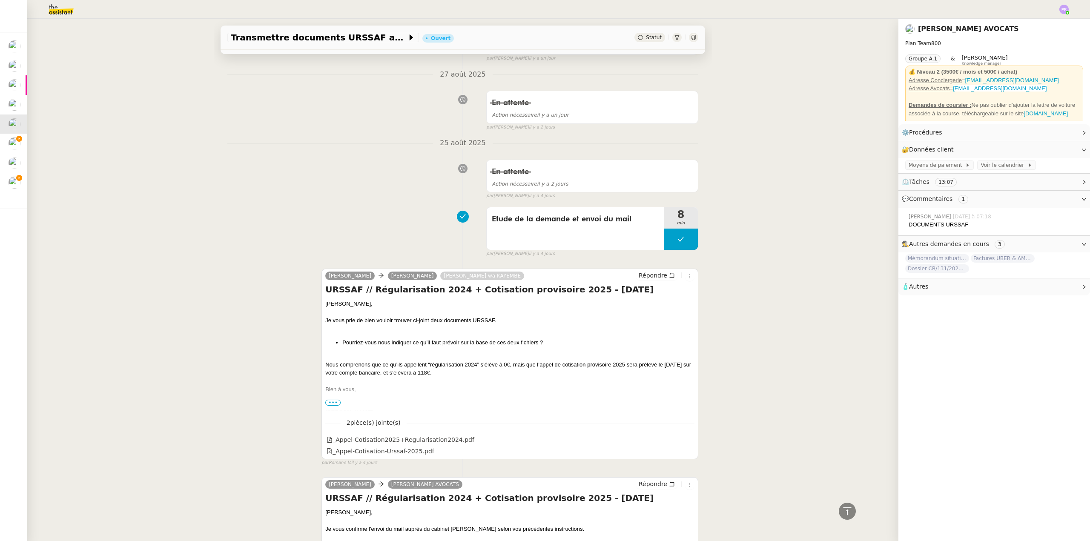
scroll to position [426, 0]
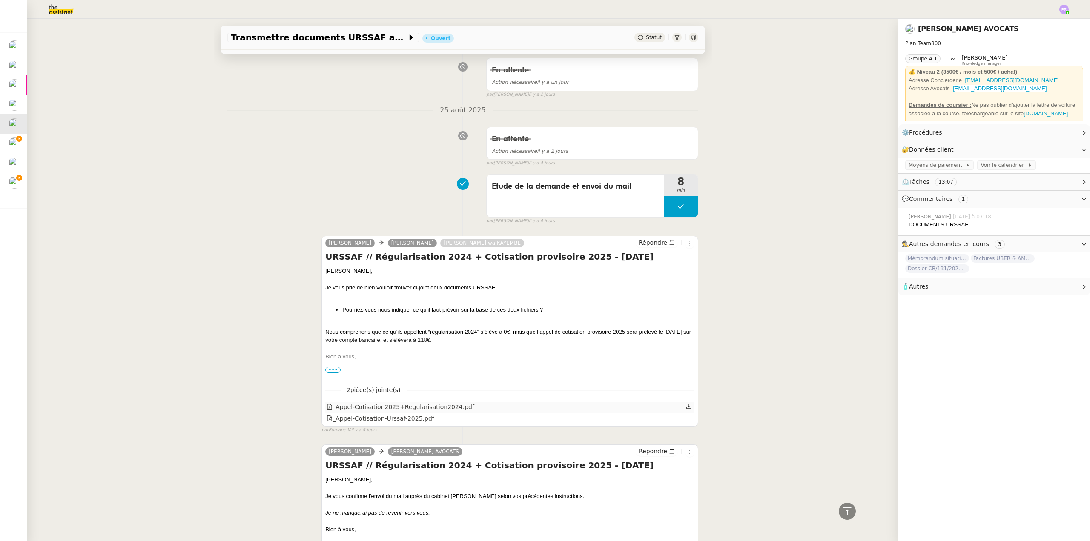
click at [686, 409] on icon at bounding box center [689, 406] width 6 height 6
click at [686, 420] on icon at bounding box center [689, 418] width 6 height 6
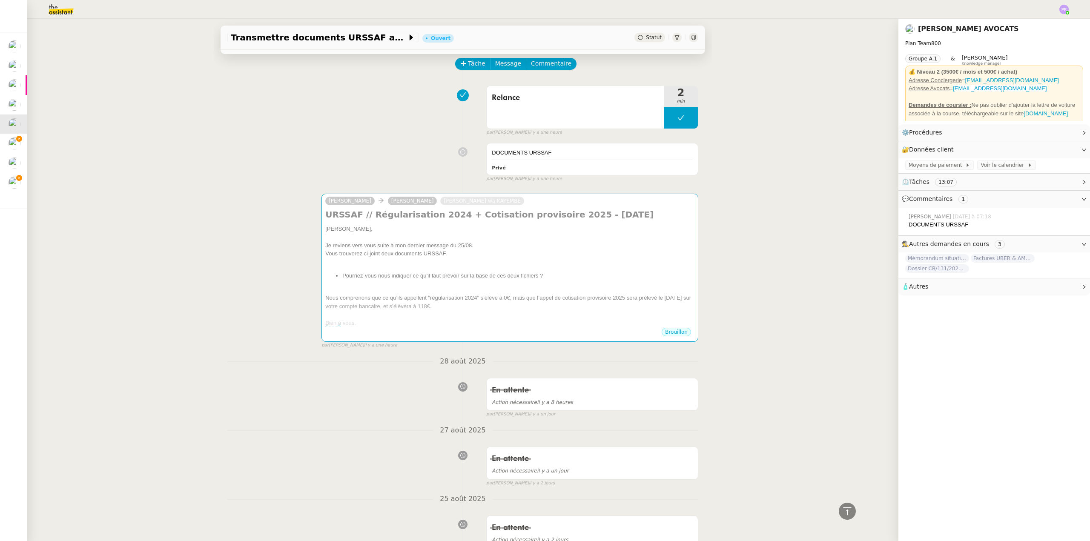
scroll to position [0, 0]
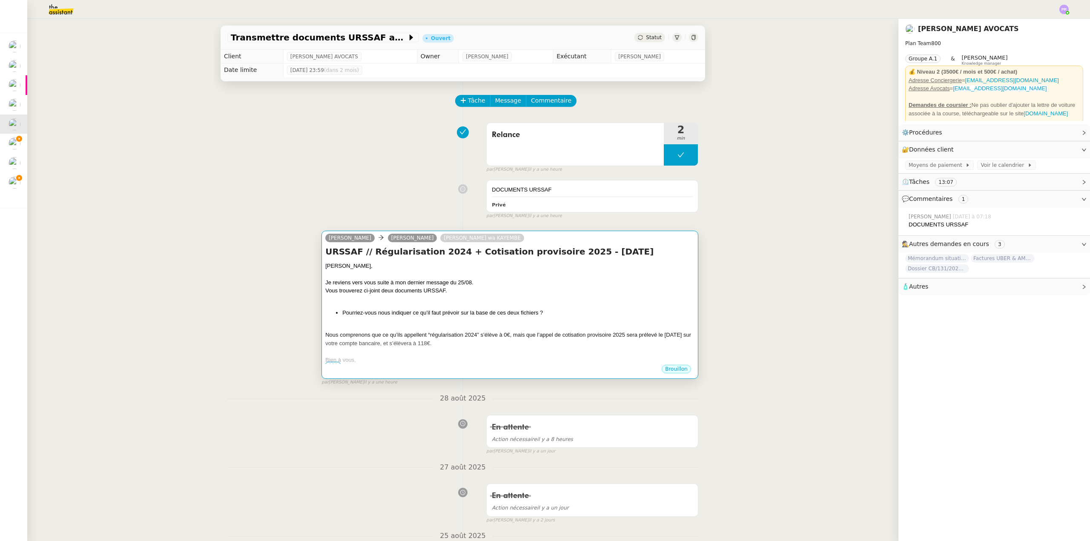
click at [553, 257] on h4 "URSSAF // Régularisation 2024 + Cotisation provisoire 2025 - [DATE]" at bounding box center [509, 252] width 369 height 12
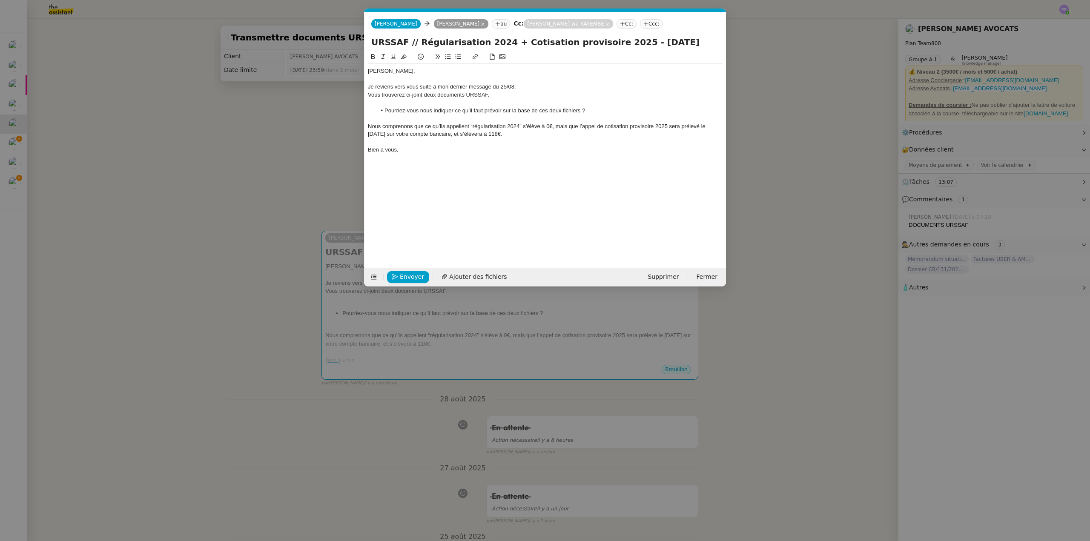
scroll to position [0, 18]
click at [488, 275] on span "Ajouter des fichiers" at bounding box center [477, 277] width 57 height 10
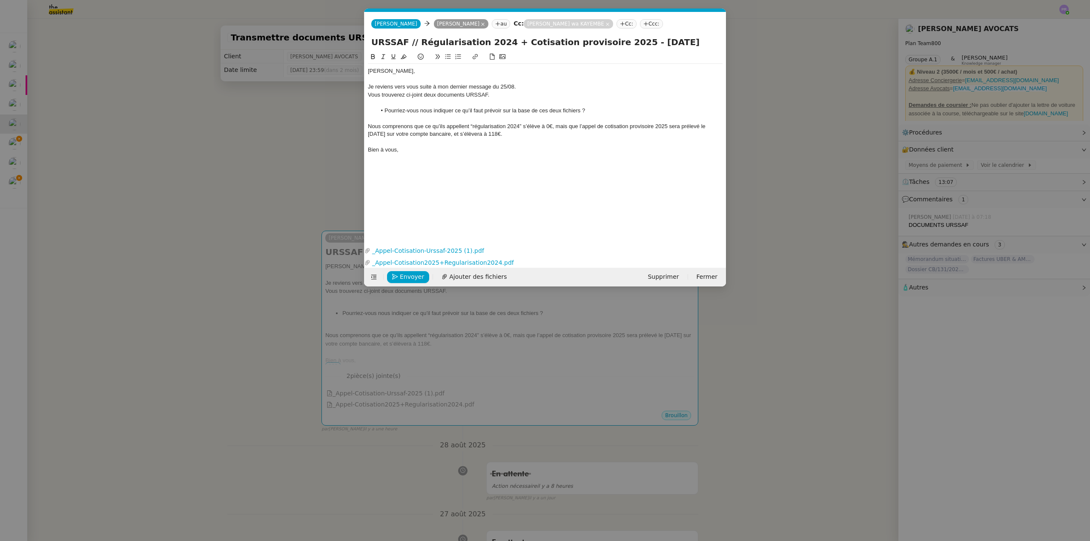
click at [278, 189] on nz-modal-container "Service TA - VOYAGE - PROPOSITION GLOBALE A utiliser dans le cadre de propositi…" at bounding box center [545, 270] width 1090 height 541
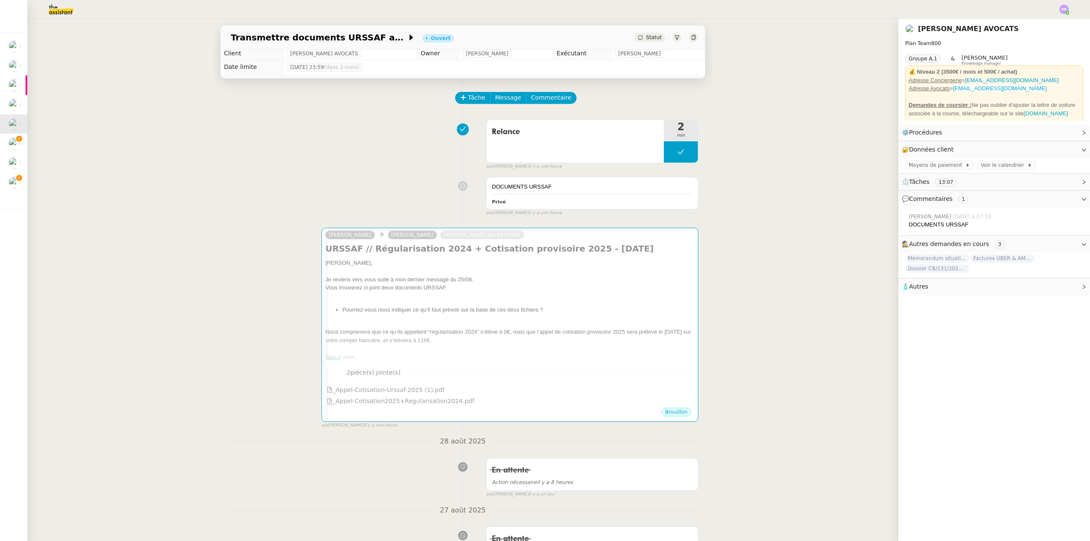
scroll to position [0, 0]
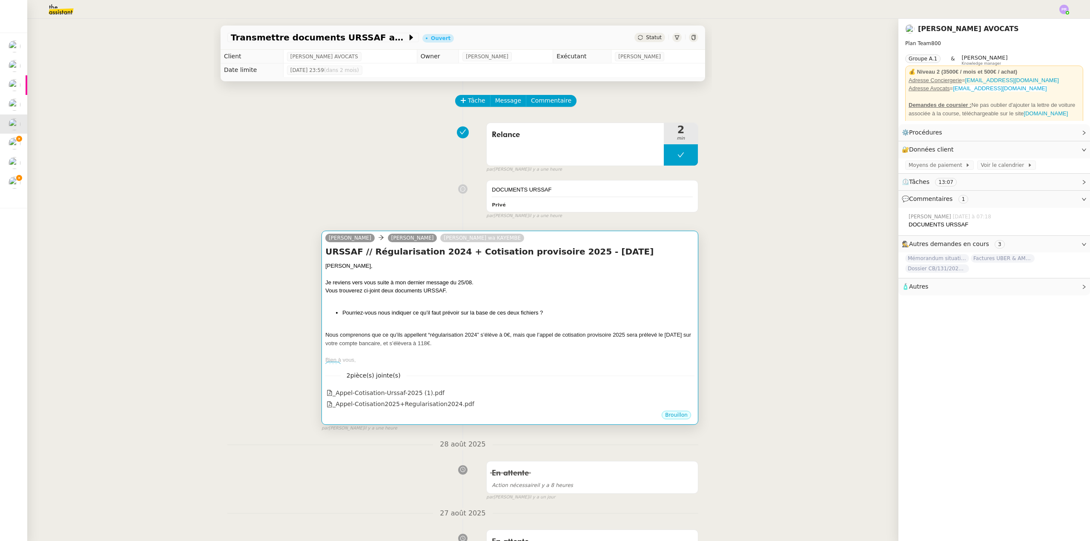
click at [362, 304] on div "[PERSON_NAME], Je reviens vers vous suite à mon dernier message du 25/08. Vous …" at bounding box center [509, 313] width 369 height 103
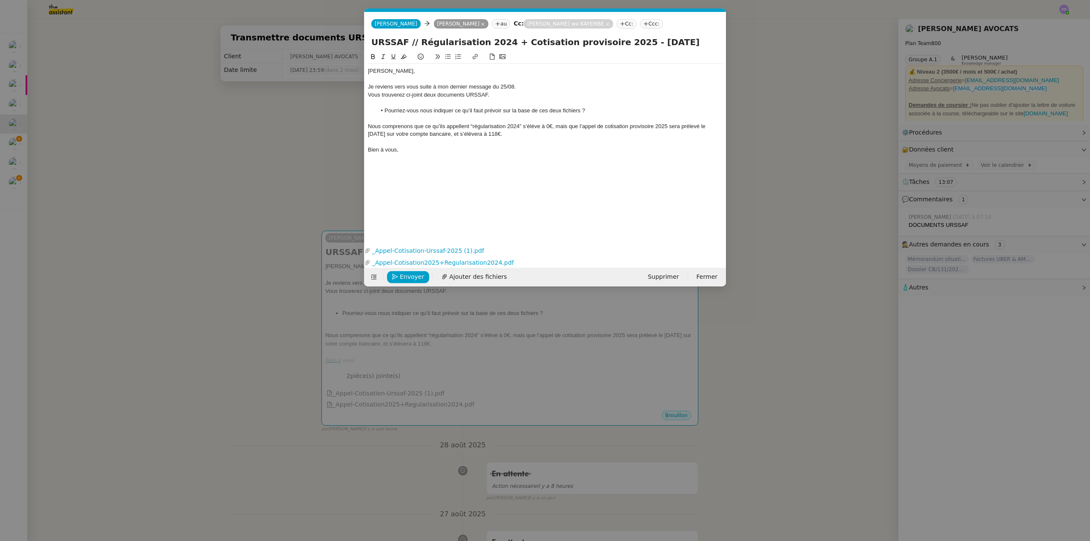
scroll to position [0, 18]
click at [286, 138] on nz-modal-container "Service TA - VOYAGE - PROPOSITION GLOBALE A utiliser dans le cadre de propositi…" at bounding box center [545, 270] width 1090 height 541
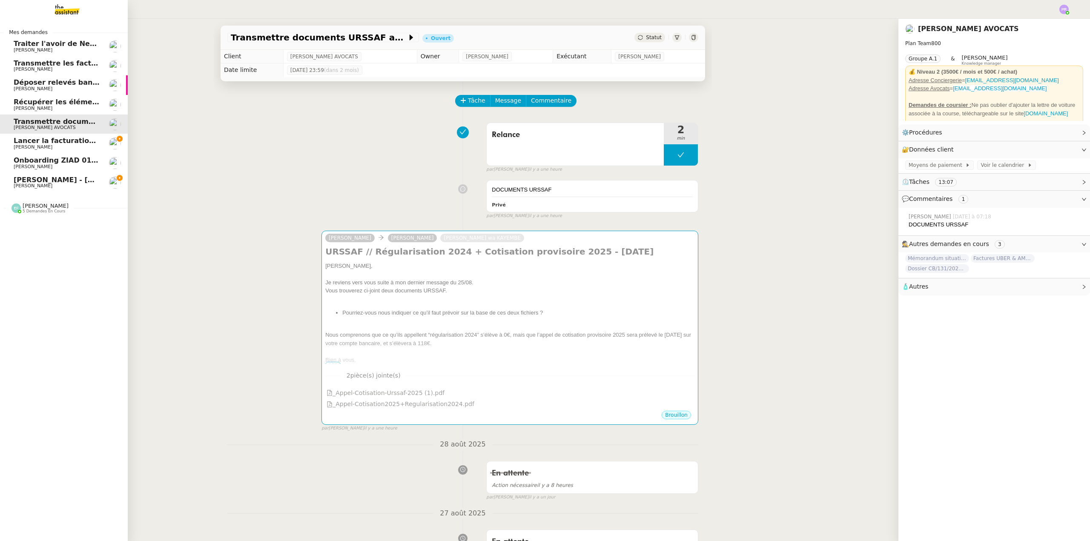
click at [67, 181] on span "[PERSON_NAME] - [DATE]" at bounding box center [62, 180] width 97 height 8
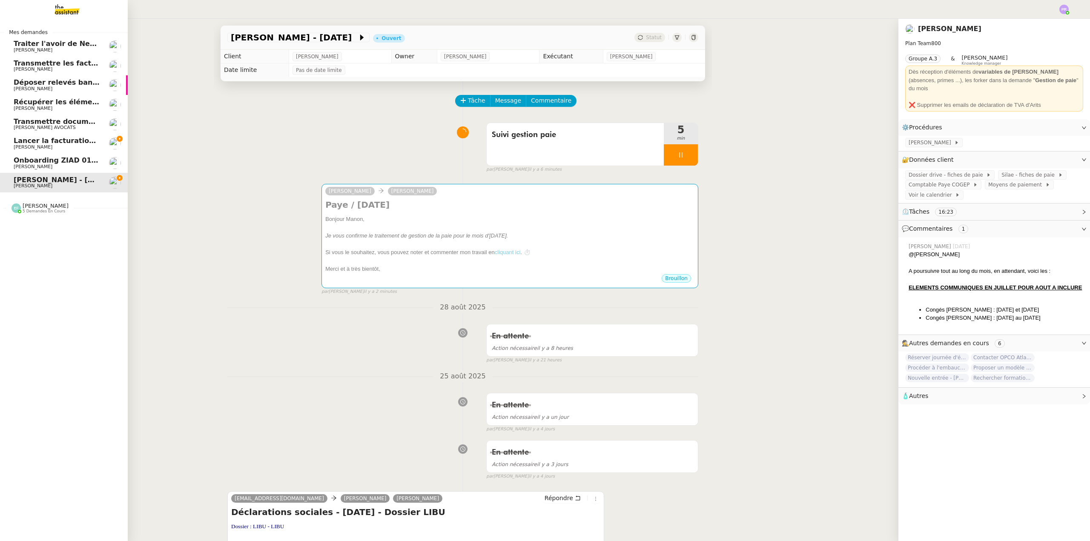
click at [78, 140] on span "Lancer la facturation du 1er acompte" at bounding box center [85, 141] width 143 height 8
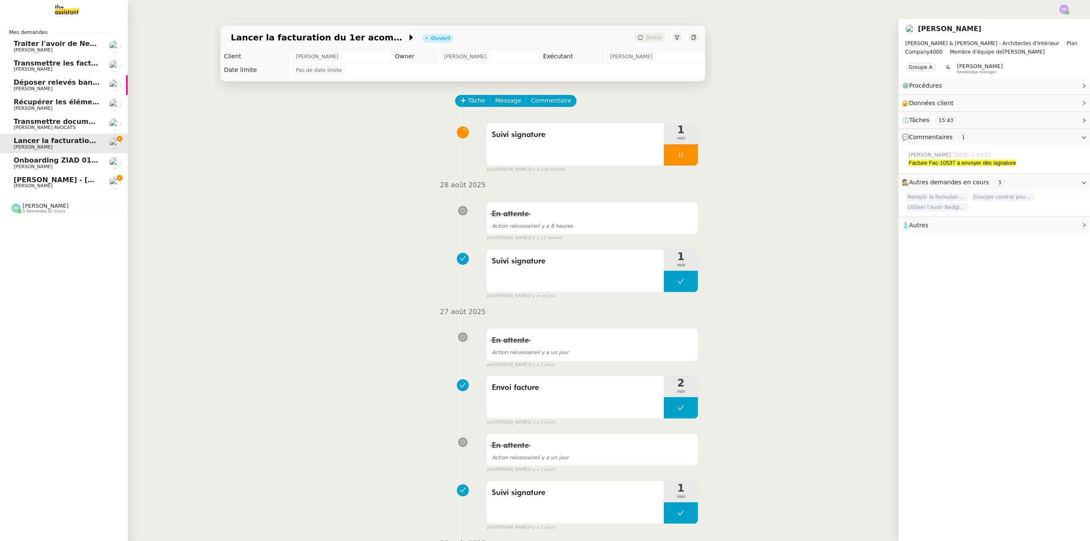
click at [60, 103] on span "Récupérer les éléments sociaux - août 2025" at bounding box center [98, 102] width 169 height 8
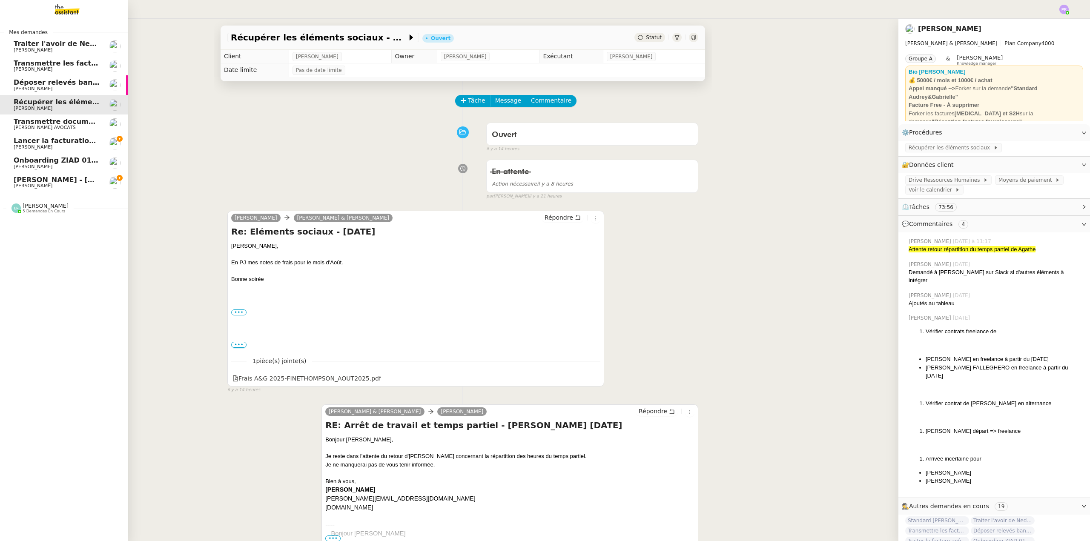
click at [67, 83] on span "Déposer relevés bancaires dans GED Pennylane" at bounding box center [105, 82] width 183 height 8
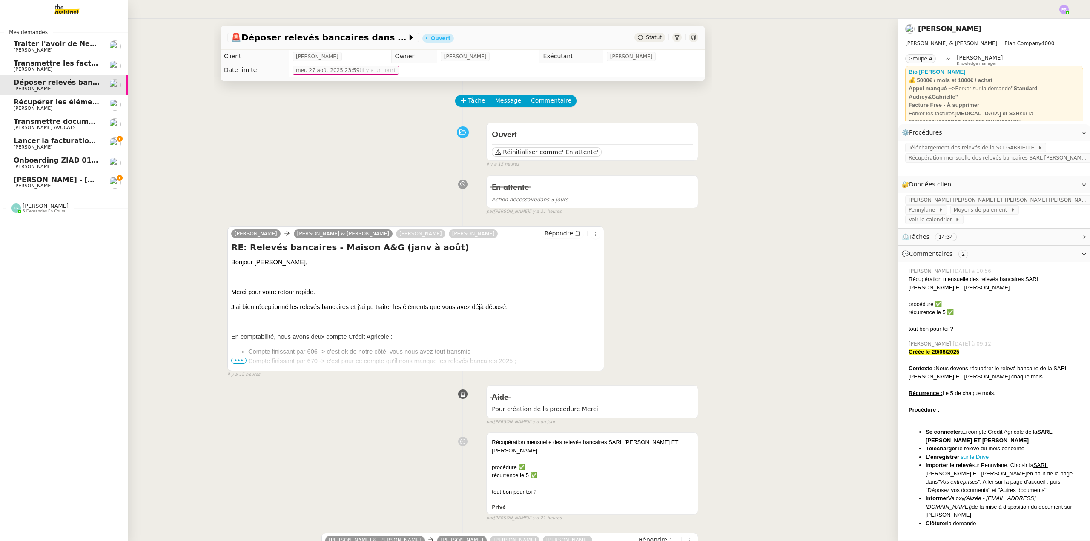
click at [71, 68] on span "[PERSON_NAME]" at bounding box center [57, 69] width 86 height 5
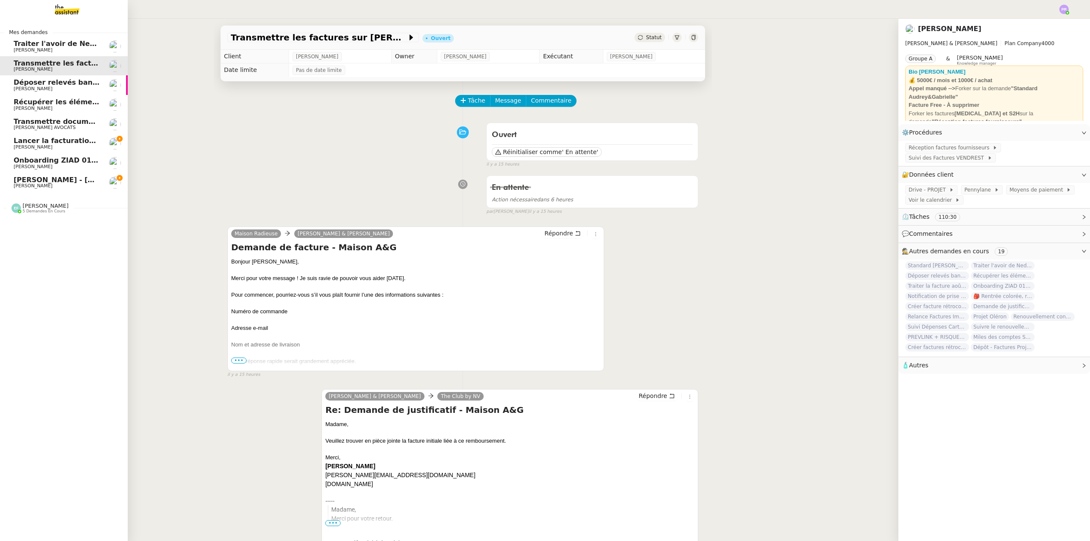
click at [72, 86] on span "[PERSON_NAME]" at bounding box center [57, 88] width 86 height 5
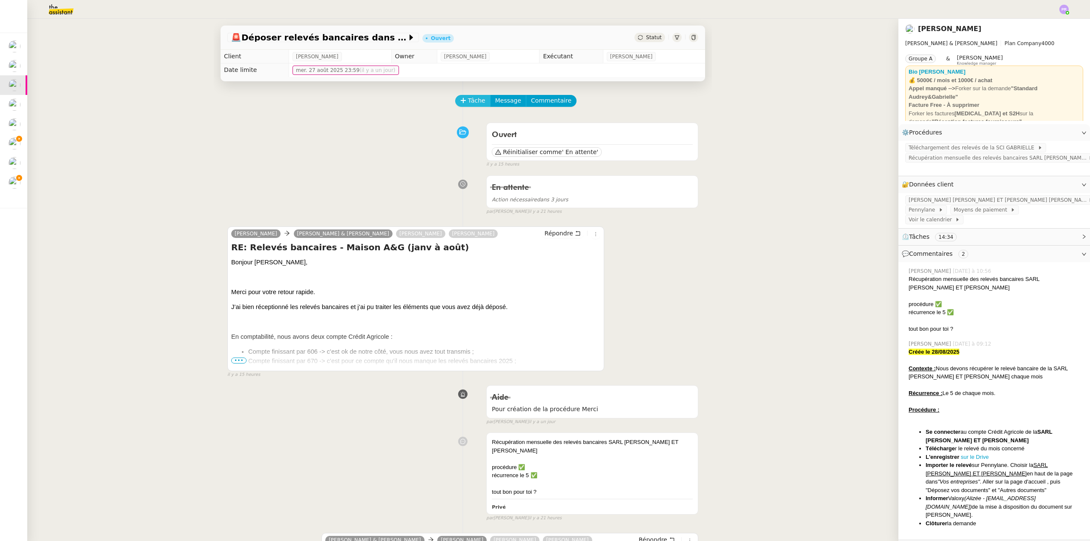
click at [476, 104] on span "Tâche" at bounding box center [476, 101] width 17 height 10
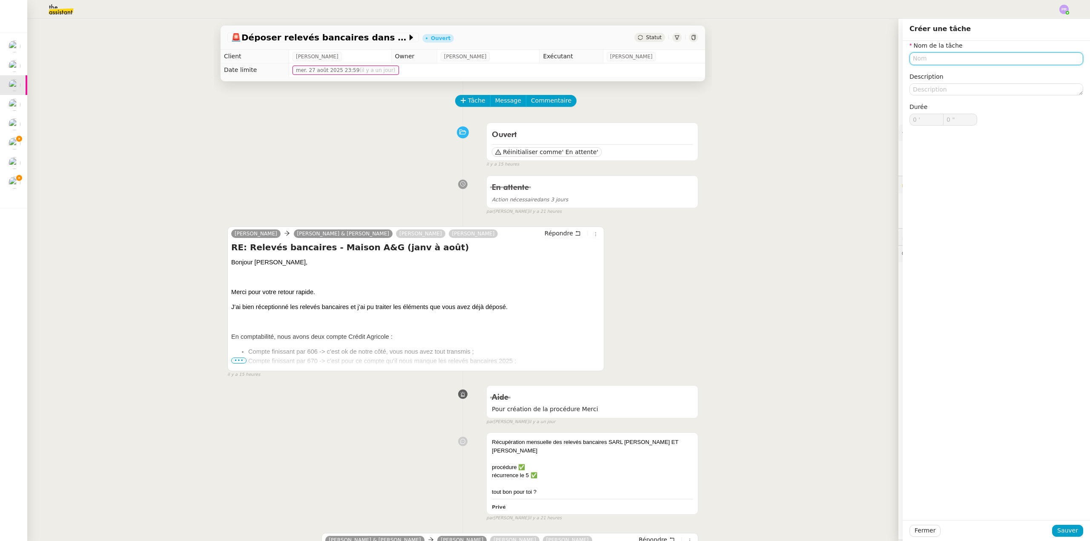
click at [939, 60] on input "text" at bounding box center [996, 58] width 174 height 12
click at [952, 71] on div "Recherche relevés" at bounding box center [989, 75] width 167 height 8
type input "Recherche relevés"
click at [1063, 530] on span "Sauver" at bounding box center [1067, 531] width 21 height 10
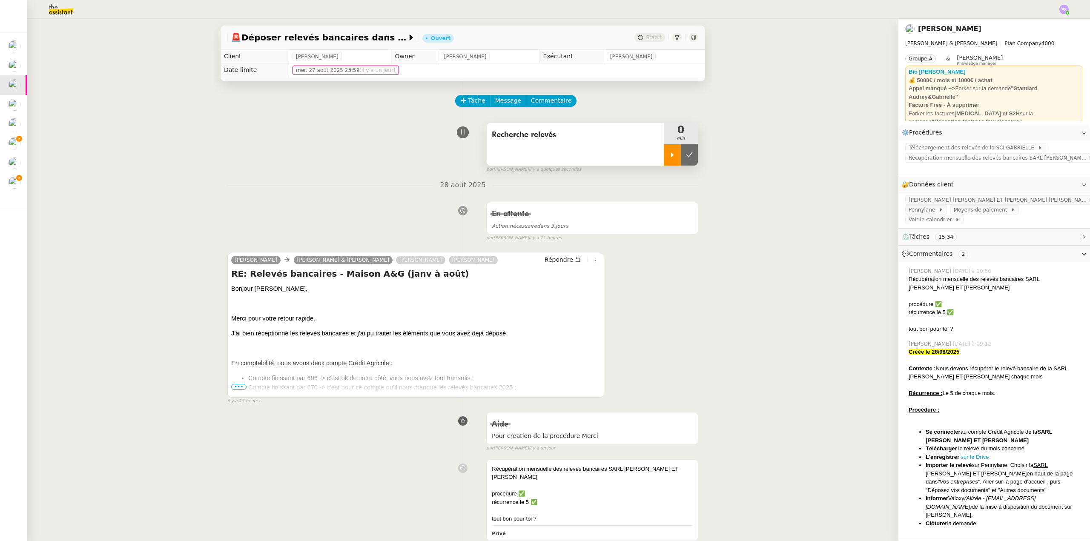
click at [669, 151] on div at bounding box center [672, 154] width 17 height 21
click at [964, 200] on span "[PERSON_NAME] [PERSON_NAME] ET [PERSON_NAME] [PERSON_NAME]" at bounding box center [998, 200] width 180 height 9
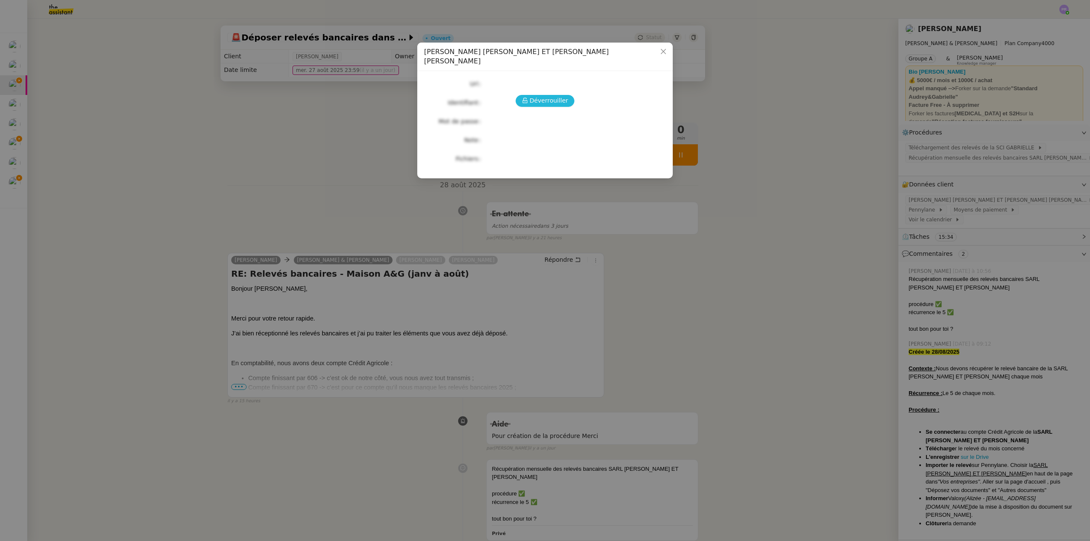
click at [535, 96] on span "Déverrouiller" at bounding box center [548, 101] width 39 height 10
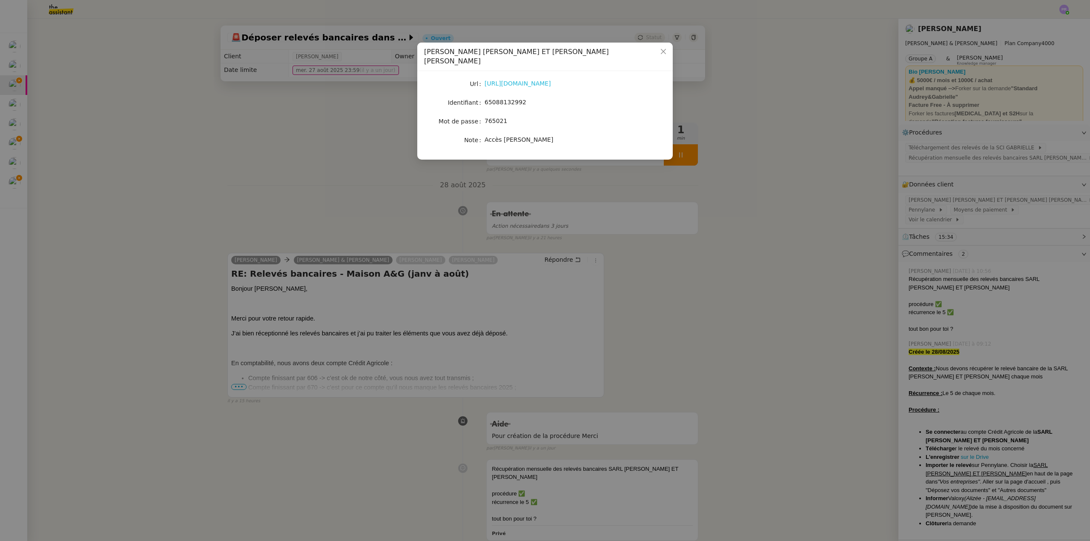
click at [522, 80] on link "[URL][DOMAIN_NAME]" at bounding box center [517, 83] width 66 height 7
click at [139, 112] on nz-modal-container "Crédit Agricole - [PERSON_NAME] ET [PERSON_NAME] [PERSON_NAME] [URL][DOMAIN_NAM…" at bounding box center [545, 270] width 1090 height 541
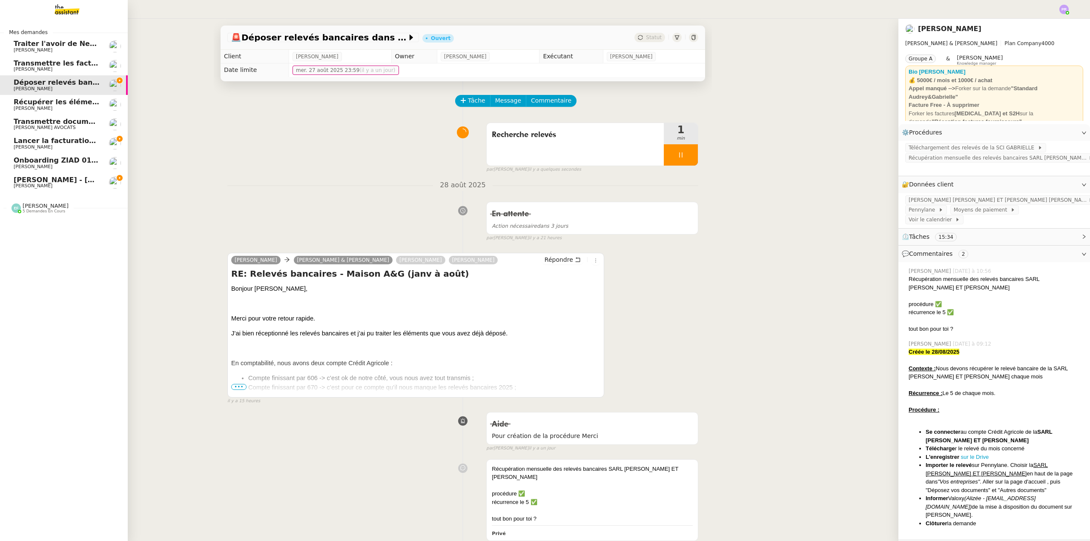
click at [54, 139] on span "Lancer la facturation du 1er acompte" at bounding box center [85, 141] width 143 height 8
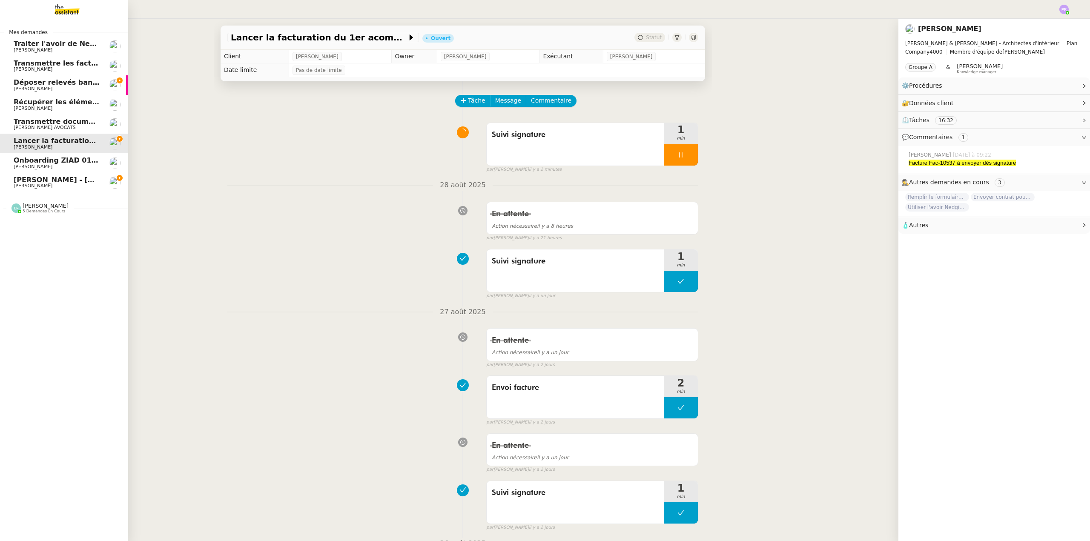
click at [46, 78] on link "Déposer relevés bancaires dans GED [PERSON_NAME] [PERSON_NAME]" at bounding box center [64, 85] width 128 height 20
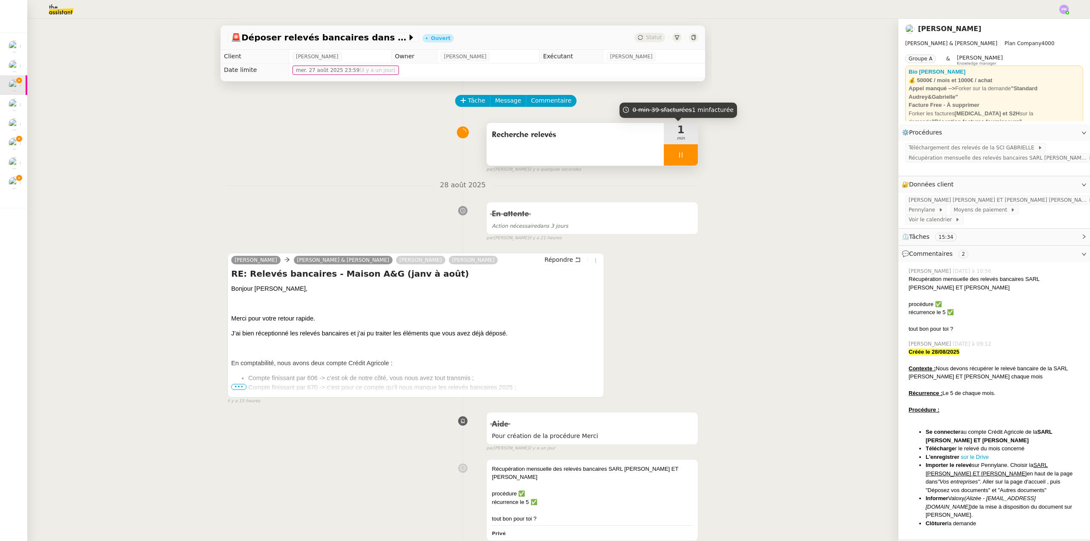
click at [676, 161] on div at bounding box center [681, 154] width 34 height 21
click at [681, 161] on button at bounding box center [689, 154] width 17 height 21
click at [1058, 184] on link "Modifier" at bounding box center [1060, 185] width 24 height 10
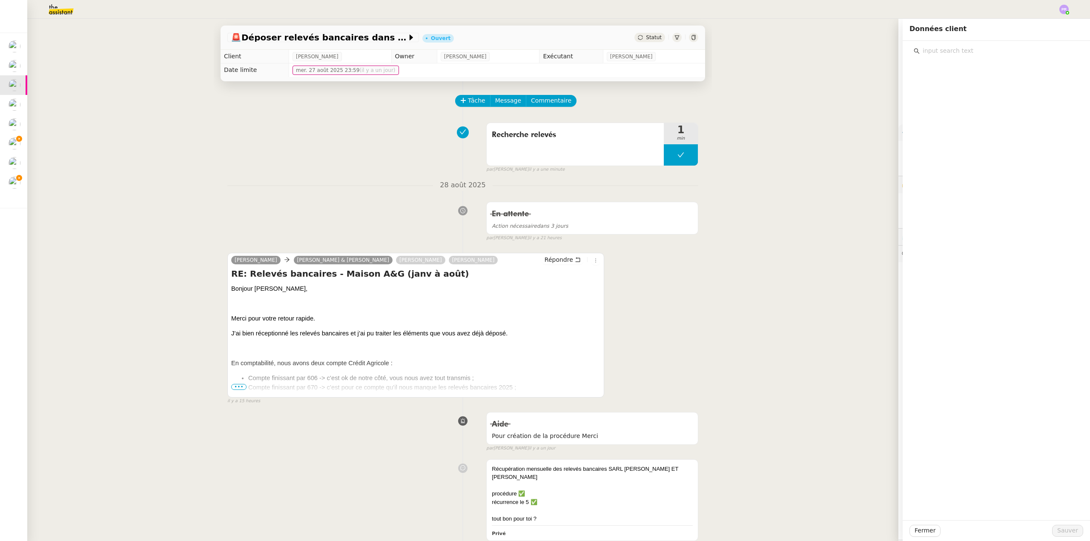
click at [955, 53] on input "text" at bounding box center [998, 50] width 159 height 11
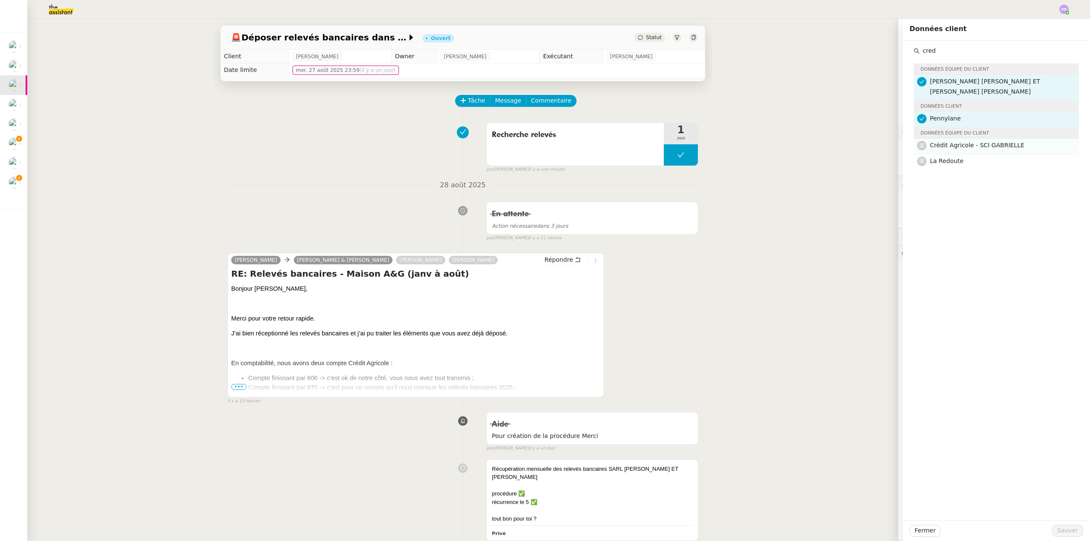
type input "cred"
click at [990, 147] on span "Crédit Agricole - SCI GABRIELLE" at bounding box center [977, 145] width 94 height 7
drag, startPoint x: 1062, startPoint y: 529, endPoint x: 1057, endPoint y: 526, distance: 6.4
click at [1061, 529] on span "Sauver" at bounding box center [1067, 531] width 21 height 10
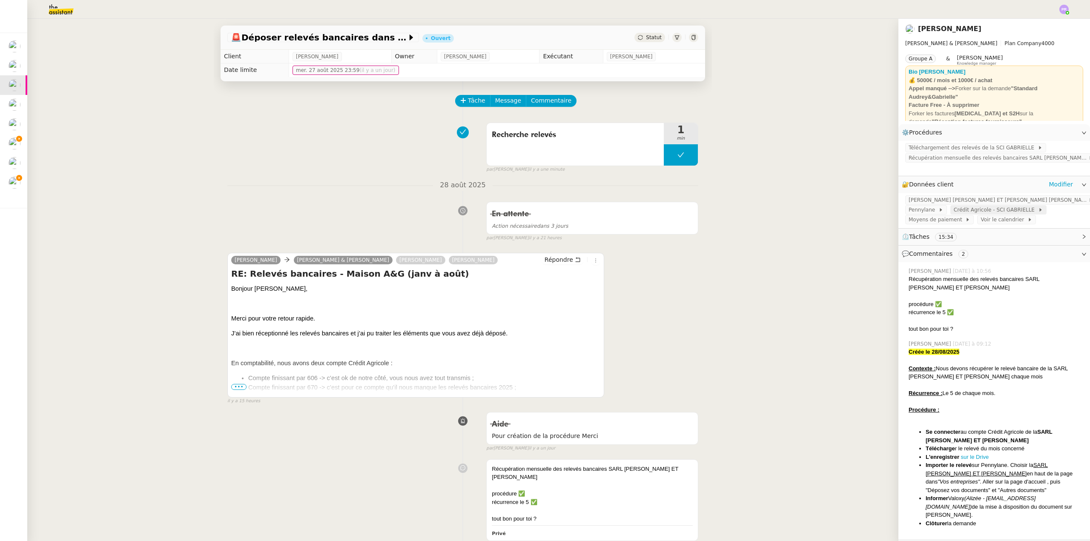
click at [988, 212] on span "Crédit Agricole - SCI GABRIELLE" at bounding box center [995, 210] width 84 height 9
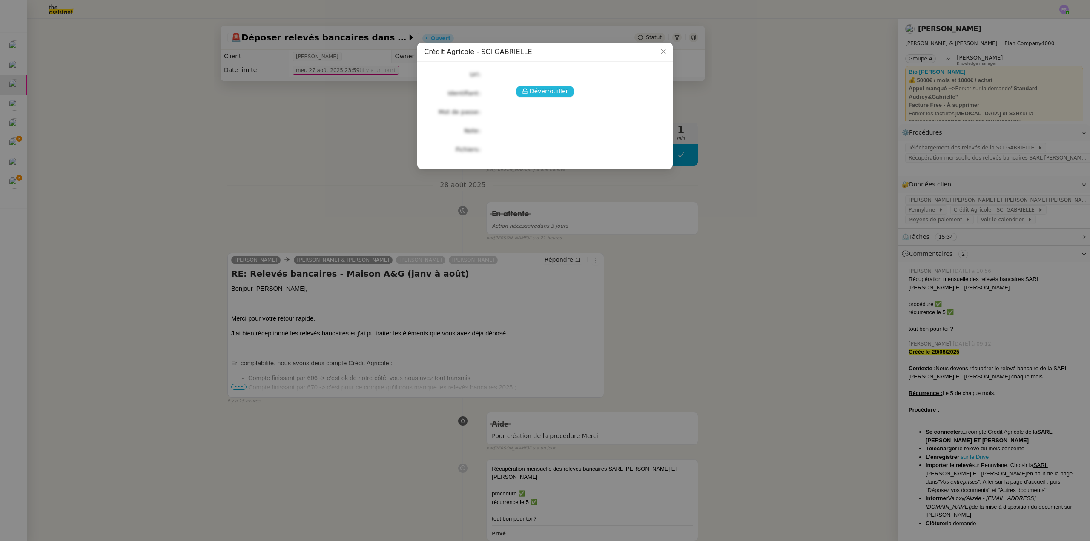
click at [544, 89] on span "Déverrouiller" at bounding box center [548, 91] width 39 height 10
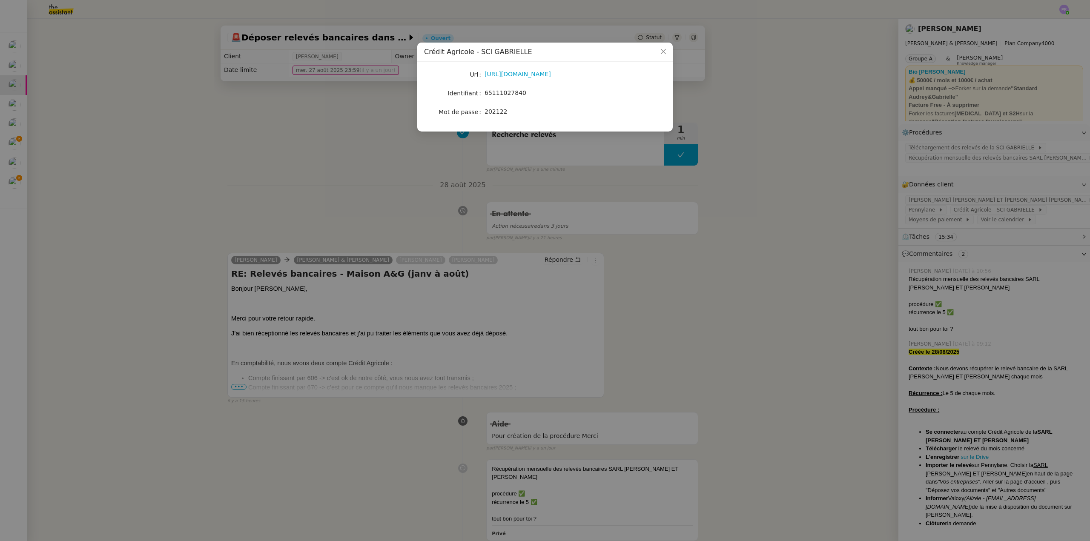
click at [237, 387] on nz-modal-container "Crédit Agricole - SCI [PERSON_NAME] [URL][DOMAIN_NAME] Identifiant 65111027840 …" at bounding box center [545, 270] width 1090 height 541
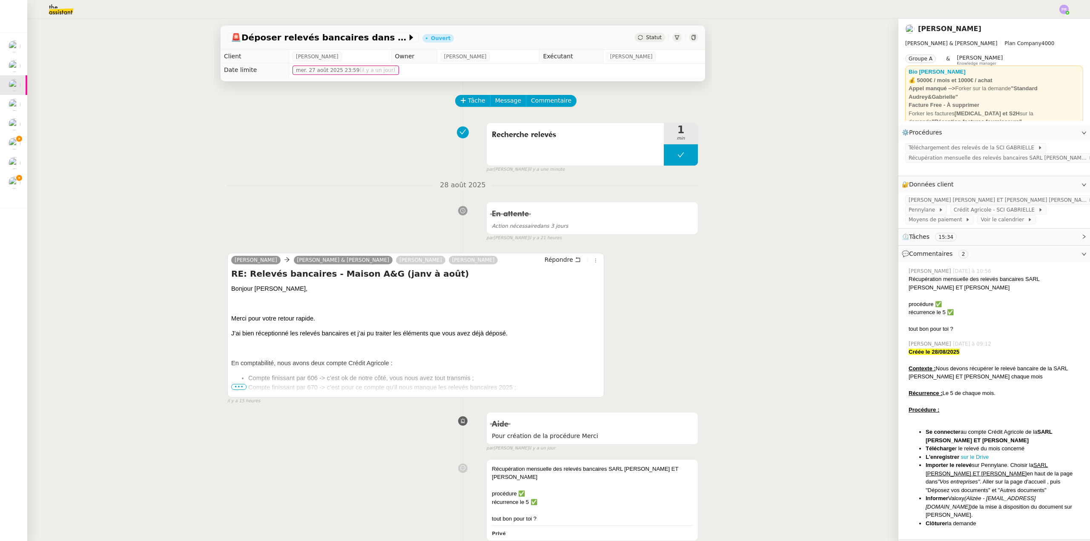
click at [237, 387] on span "•••" at bounding box center [238, 387] width 15 height 6
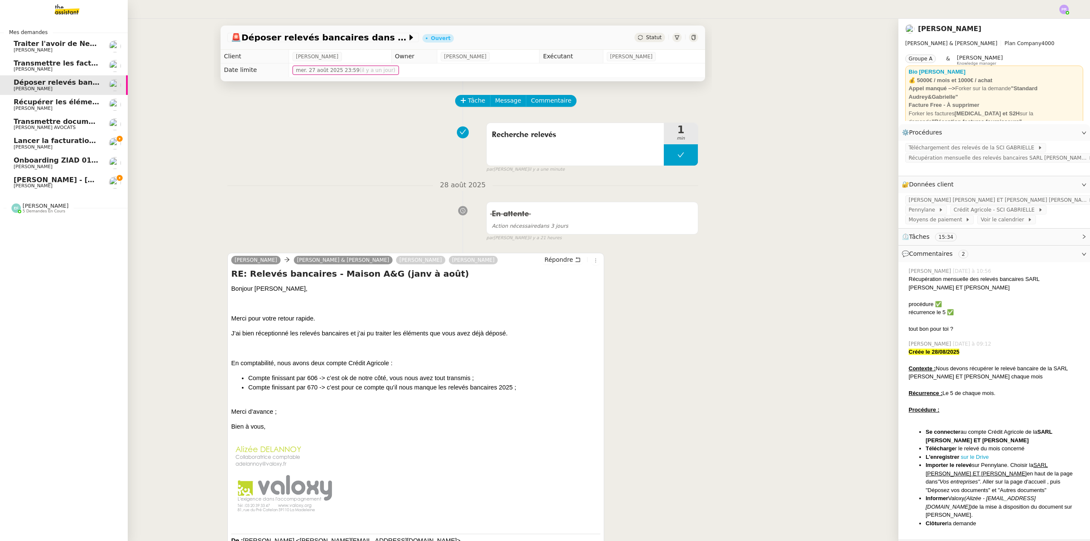
drag, startPoint x: 83, startPoint y: 140, endPoint x: 128, endPoint y: 134, distance: 45.9
click at [83, 139] on span "Lancer la facturation du 1er acompte" at bounding box center [85, 141] width 143 height 8
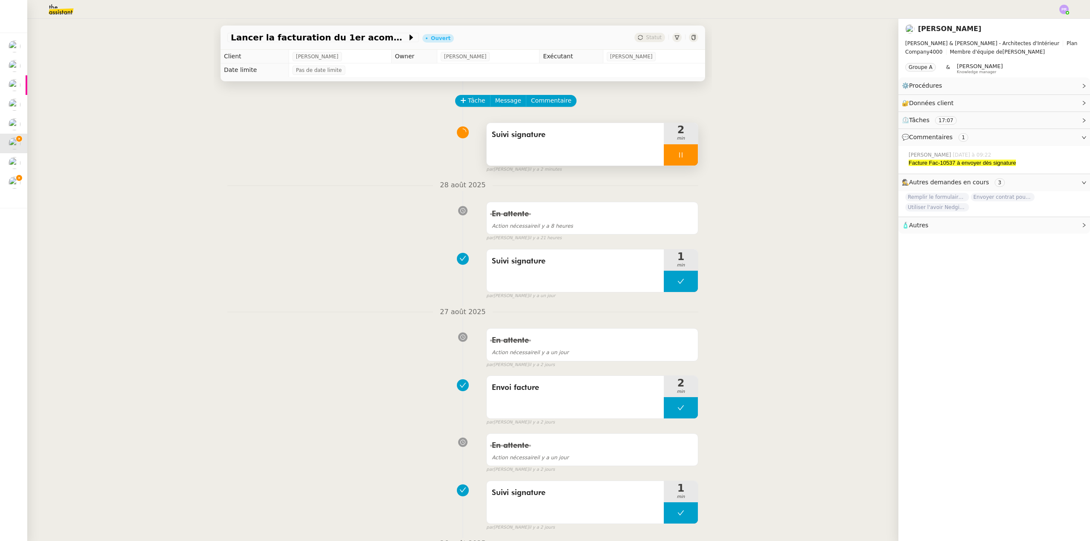
click at [684, 156] on div at bounding box center [681, 154] width 34 height 21
click at [686, 157] on icon at bounding box center [689, 155] width 7 height 7
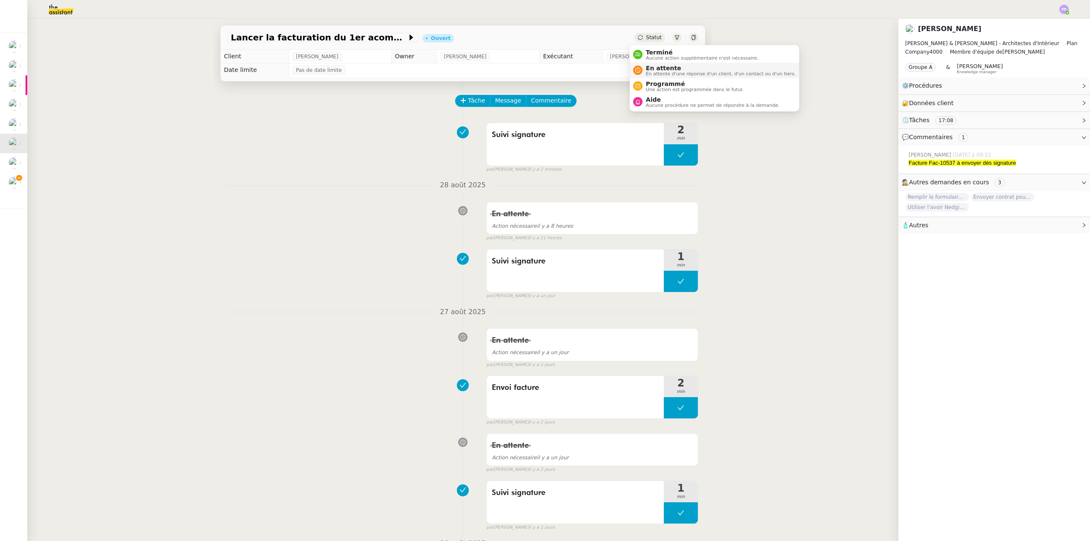
click at [673, 67] on span "En attente" at bounding box center [721, 68] width 150 height 7
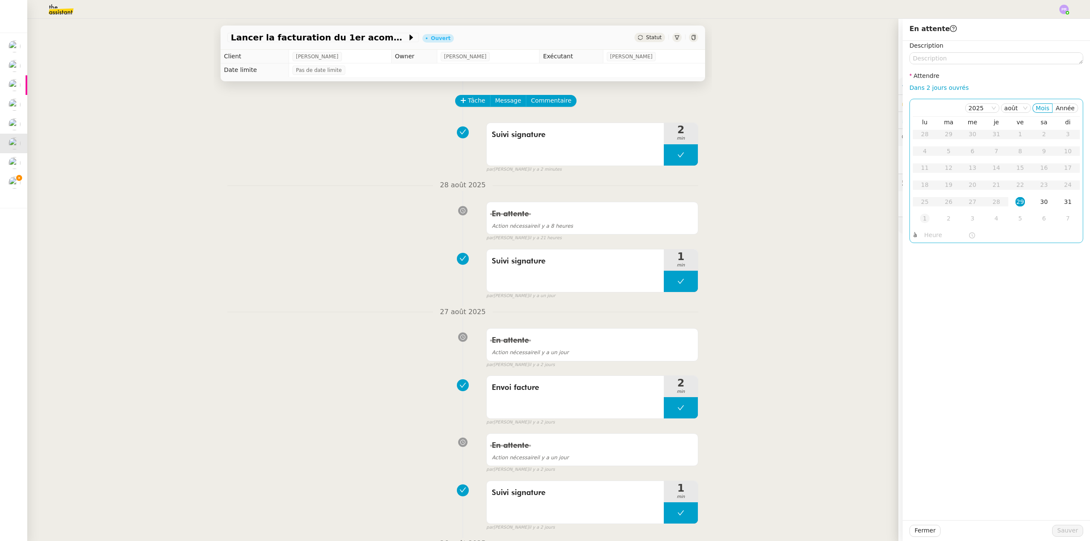
click at [920, 218] on div "1" at bounding box center [924, 218] width 9 height 9
click at [927, 235] on input "text" at bounding box center [946, 235] width 44 height 10
click at [925, 316] on div "11" at bounding box center [925, 318] width 24 height 10
type input "11:10"
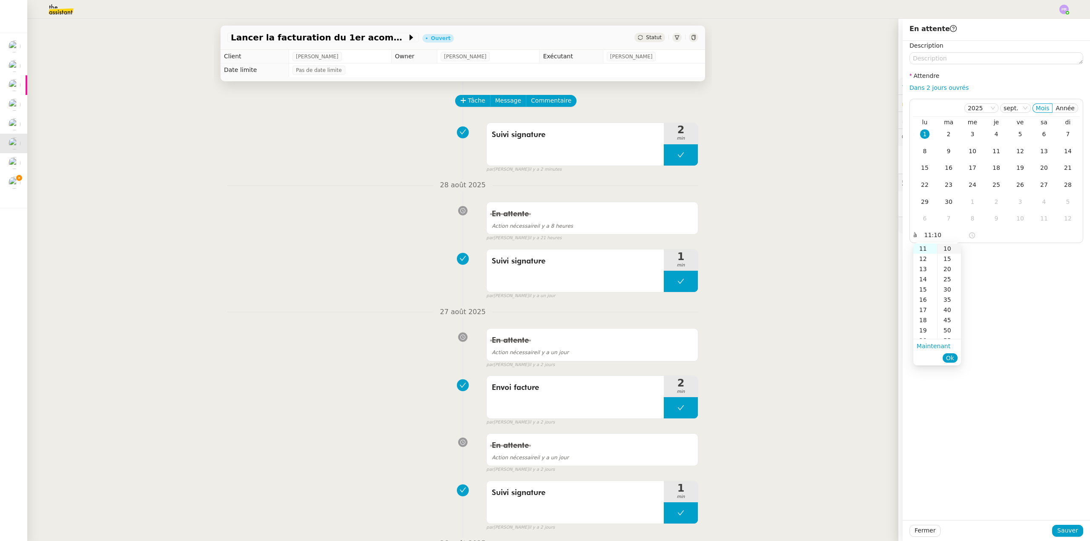
click at [948, 248] on div "10" at bounding box center [948, 248] width 23 height 10
click at [949, 355] on span "Ok" at bounding box center [950, 358] width 8 height 9
click at [1062, 533] on span "Sauver" at bounding box center [1067, 531] width 21 height 10
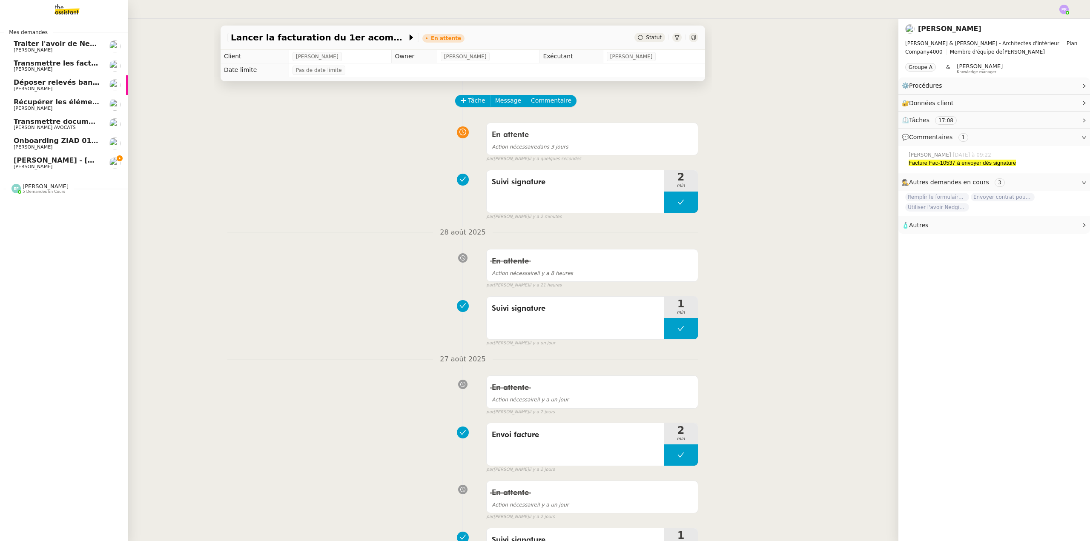
click at [54, 157] on span "[PERSON_NAME] - [DATE]" at bounding box center [62, 160] width 97 height 8
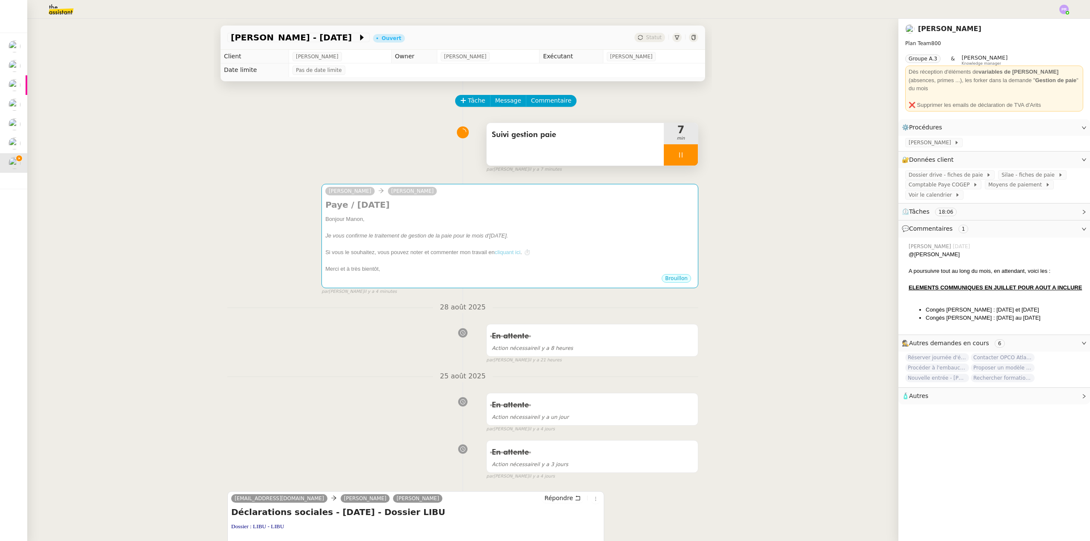
click at [683, 157] on div at bounding box center [681, 154] width 34 height 21
click at [686, 157] on icon at bounding box center [689, 155] width 7 height 7
